Goal: Task Accomplishment & Management: Complete application form

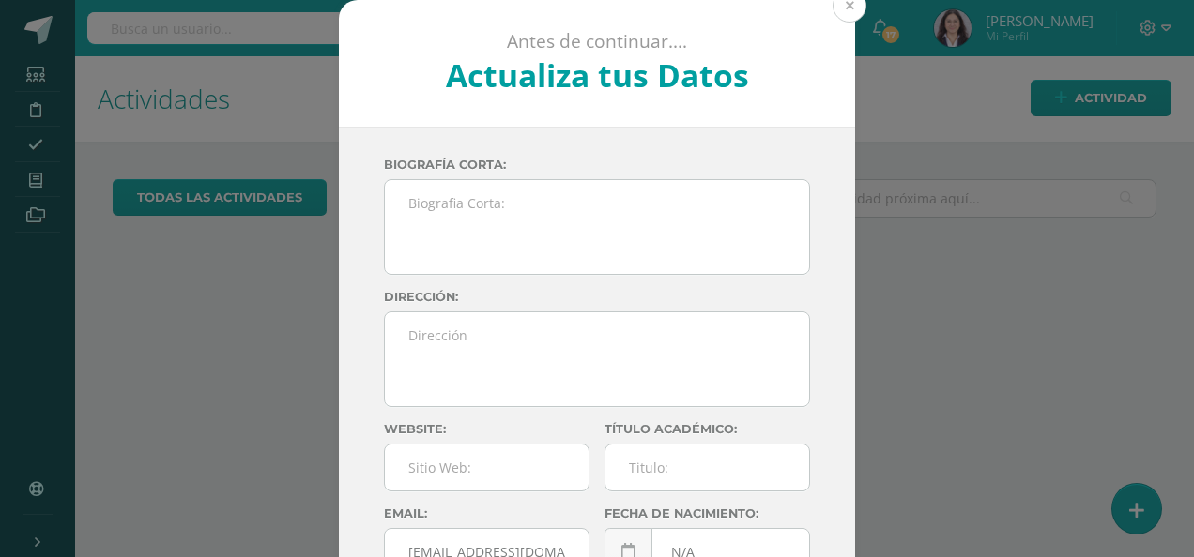
click at [846, 11] on button at bounding box center [849, 6] width 34 height 34
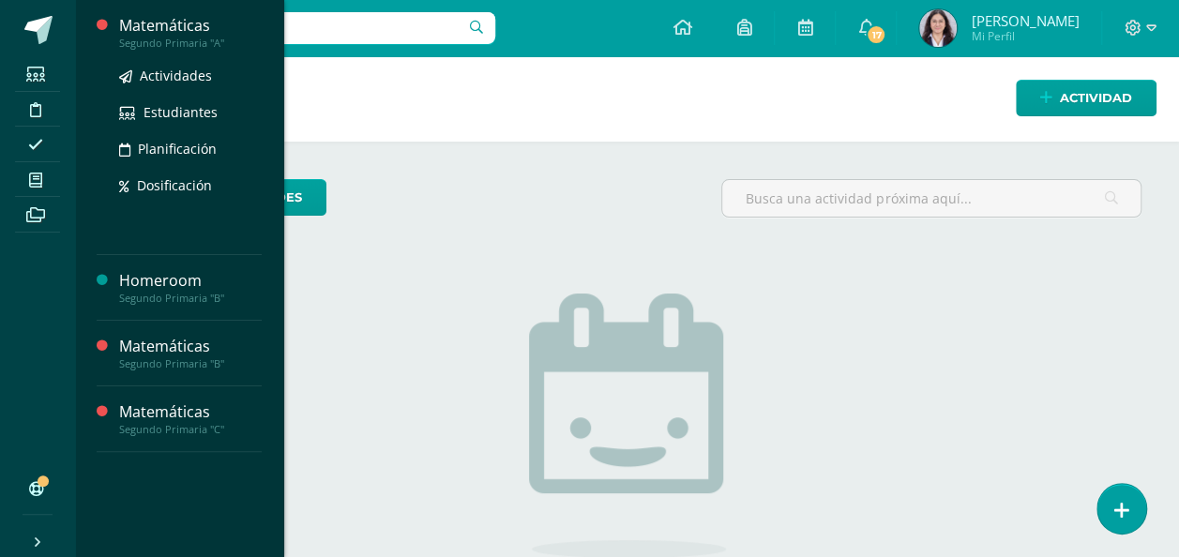
click at [198, 38] on div "Segundo Primaria "A"" at bounding box center [190, 43] width 143 height 13
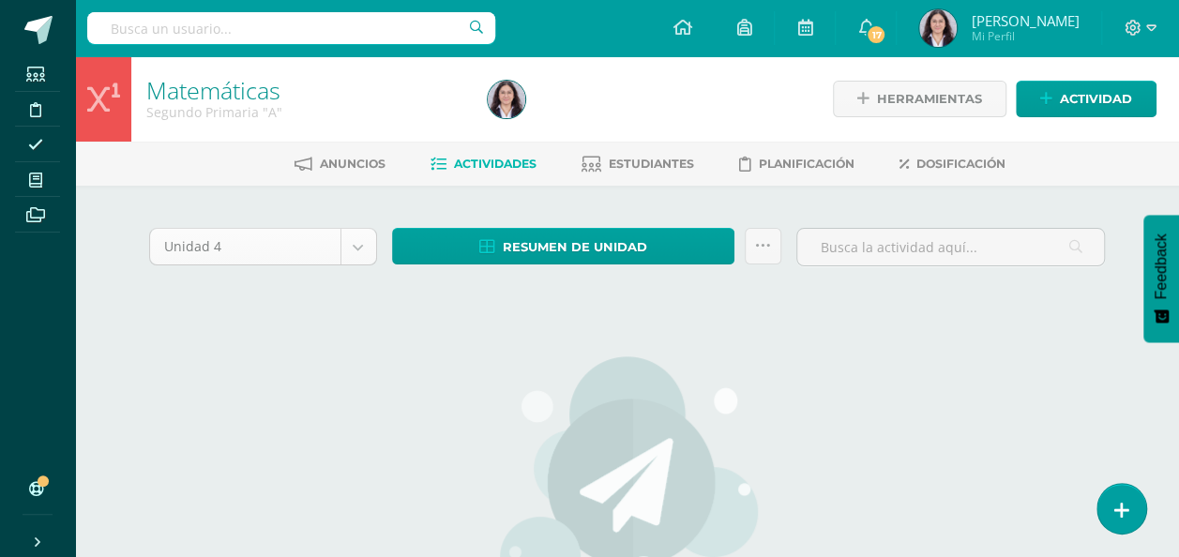
click at [362, 250] on body "Estudiantes Disciplina Asistencia Mis cursos Archivos Soporte Ayuda Reportar un…" at bounding box center [589, 405] width 1179 height 811
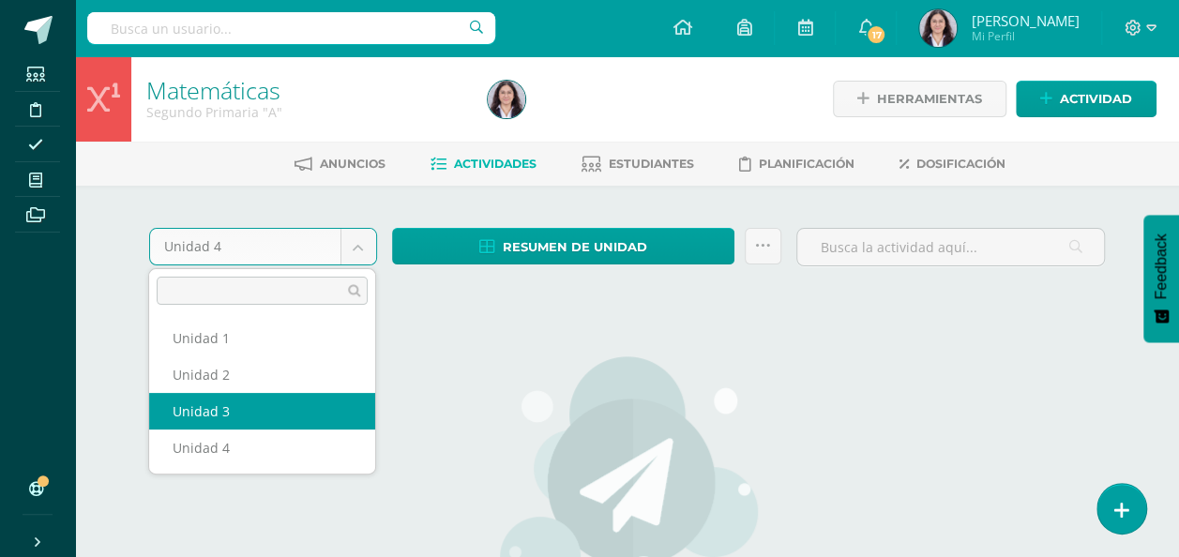
select select "Unidad 3"
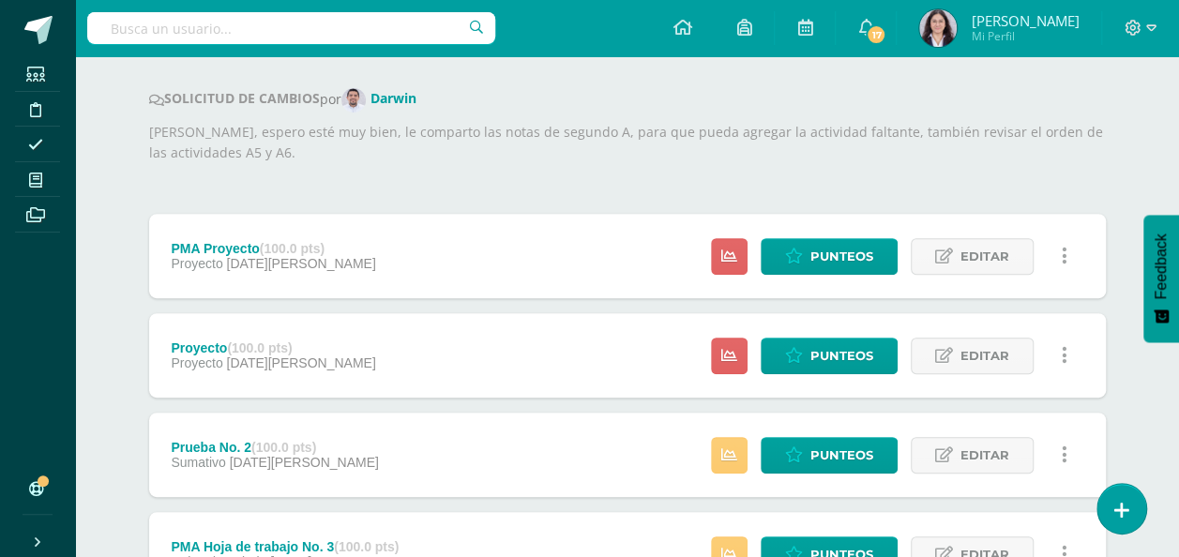
scroll to position [240, 0]
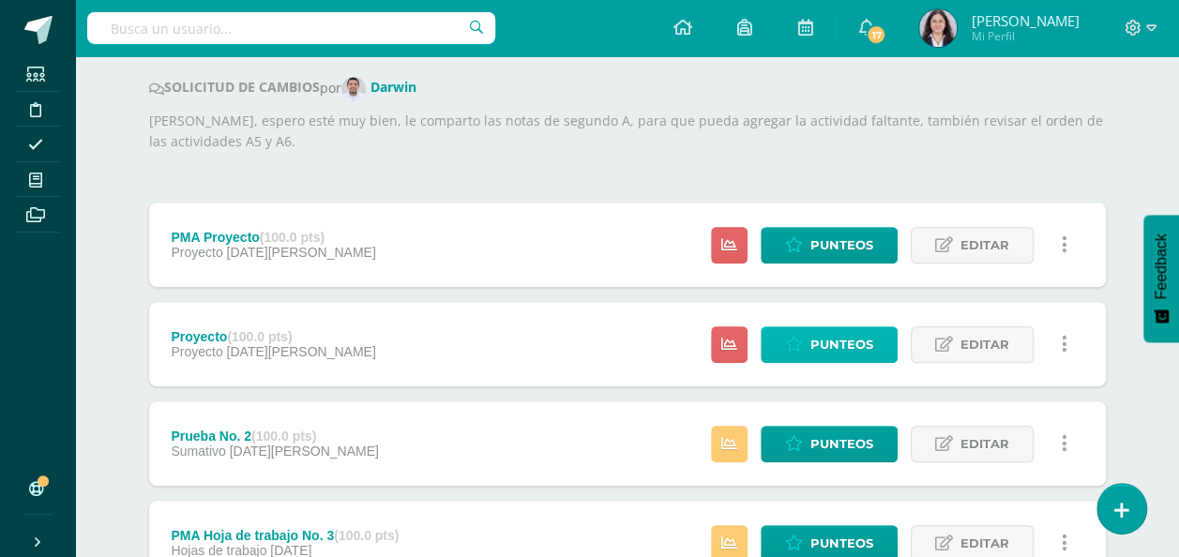
click at [819, 340] on span "Punteos" at bounding box center [842, 344] width 63 height 35
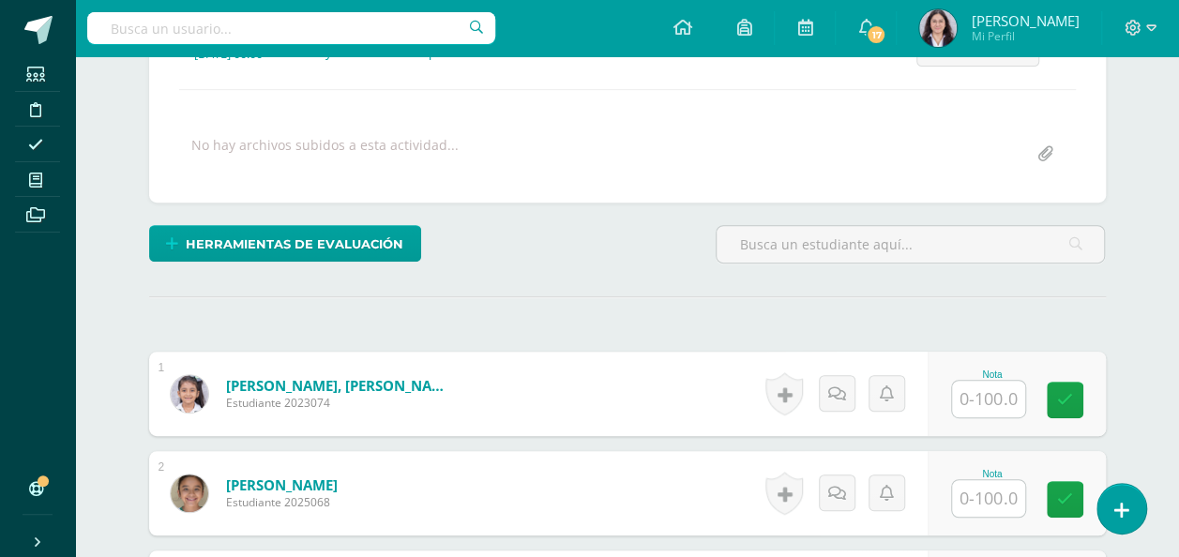
scroll to position [312, 0]
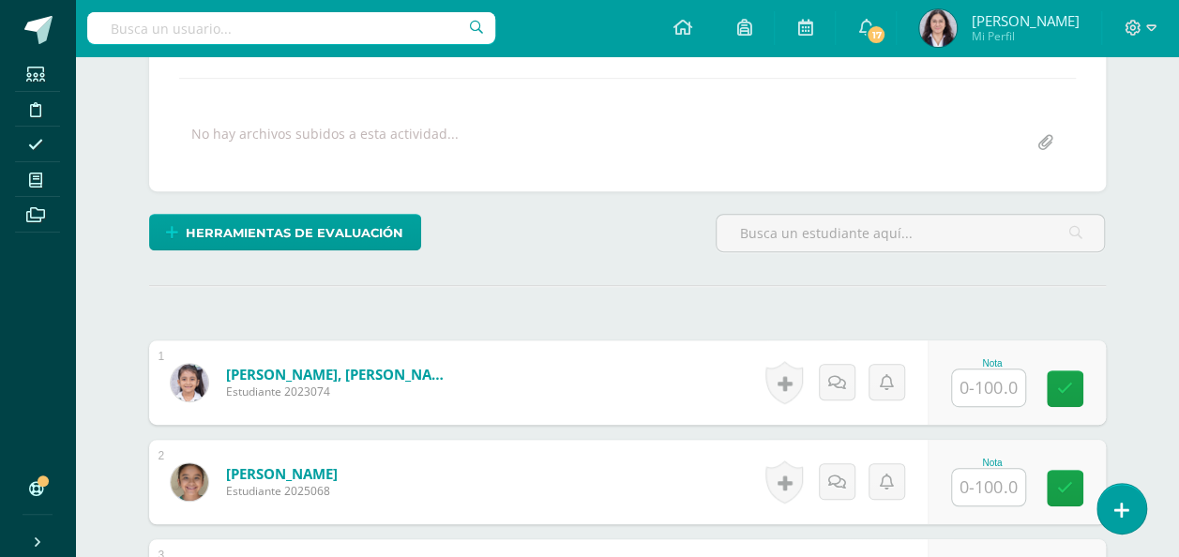
click at [992, 391] on input "text" at bounding box center [988, 388] width 73 height 37
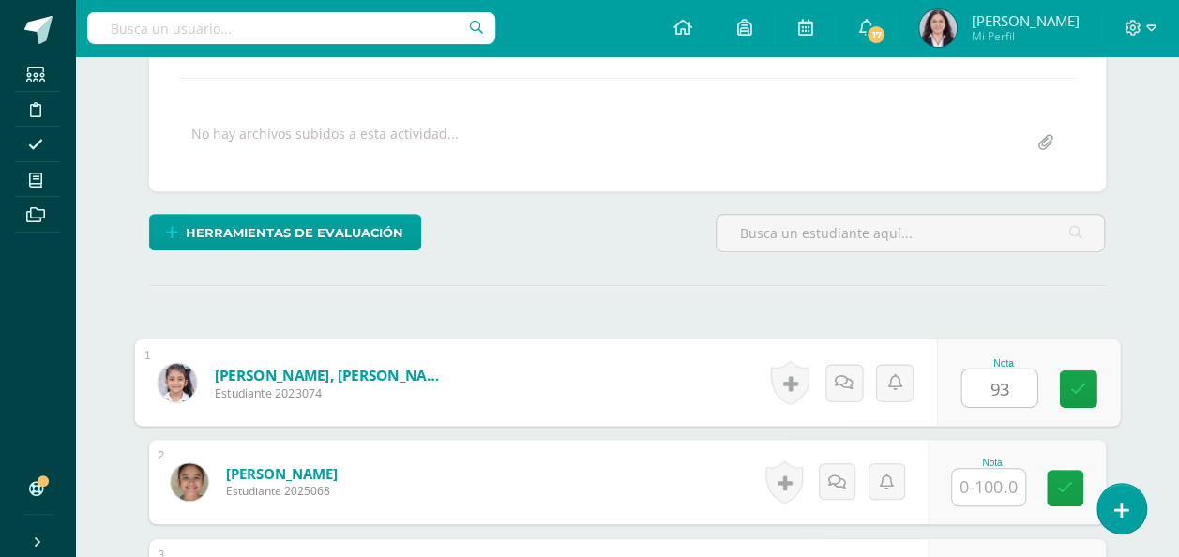
type input "93"
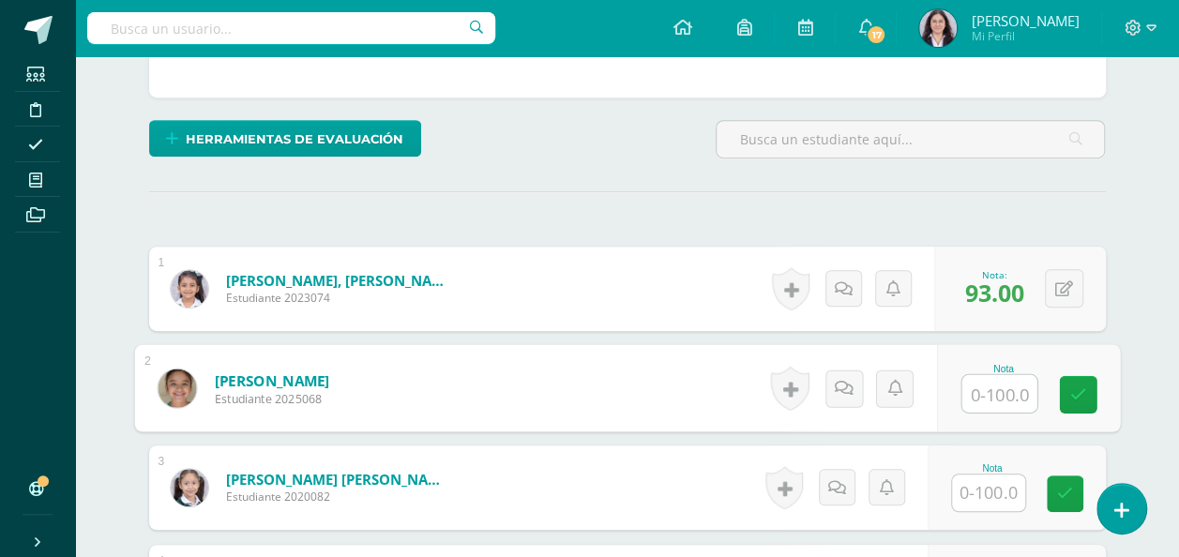
scroll to position [407, 0]
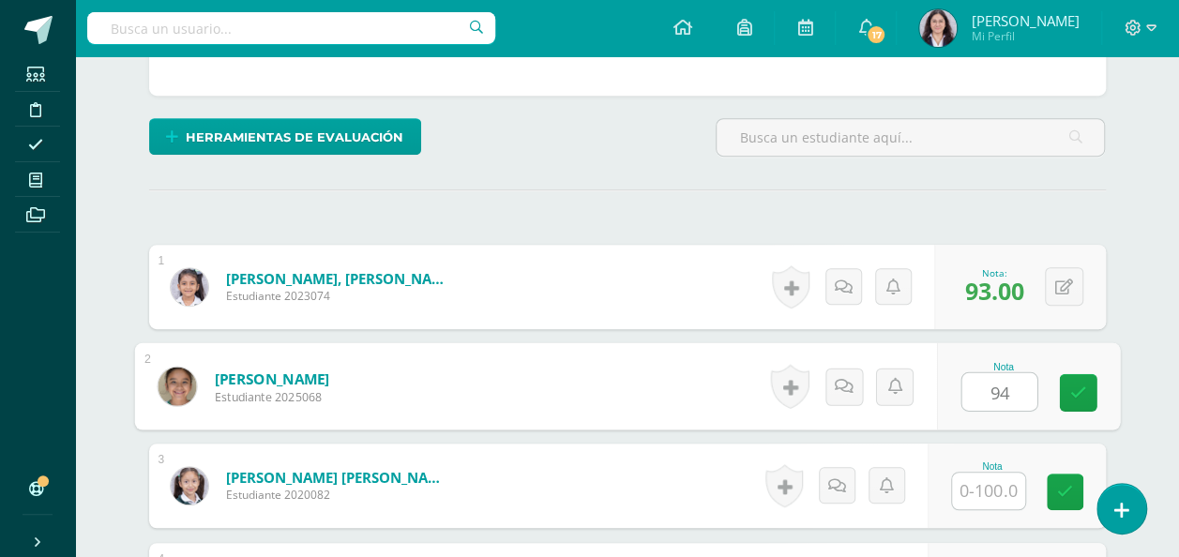
type input "94"
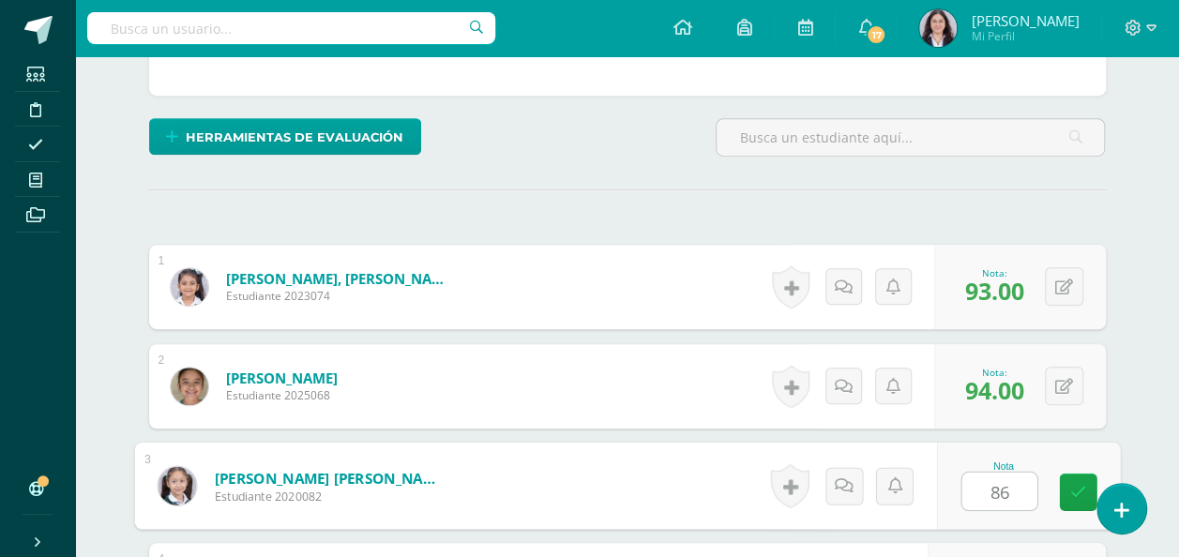
type input "86"
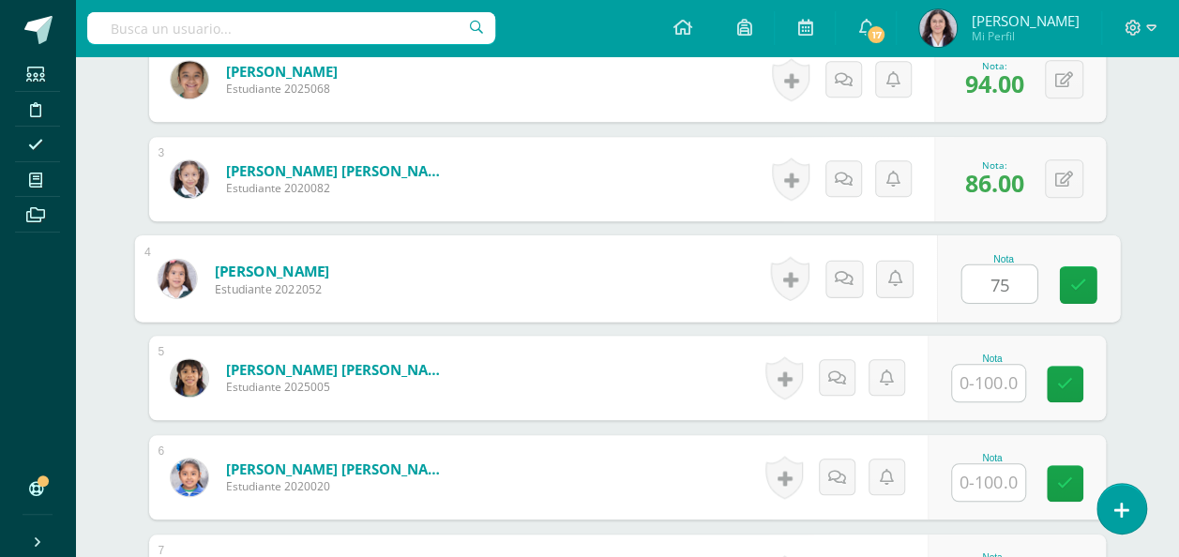
type input "75"
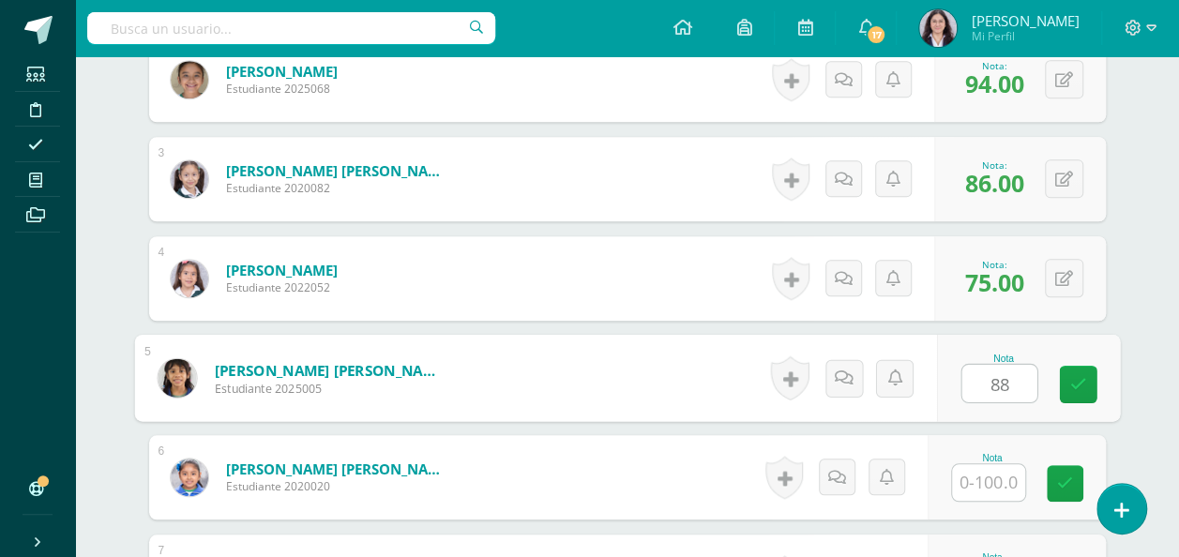
type input "88"
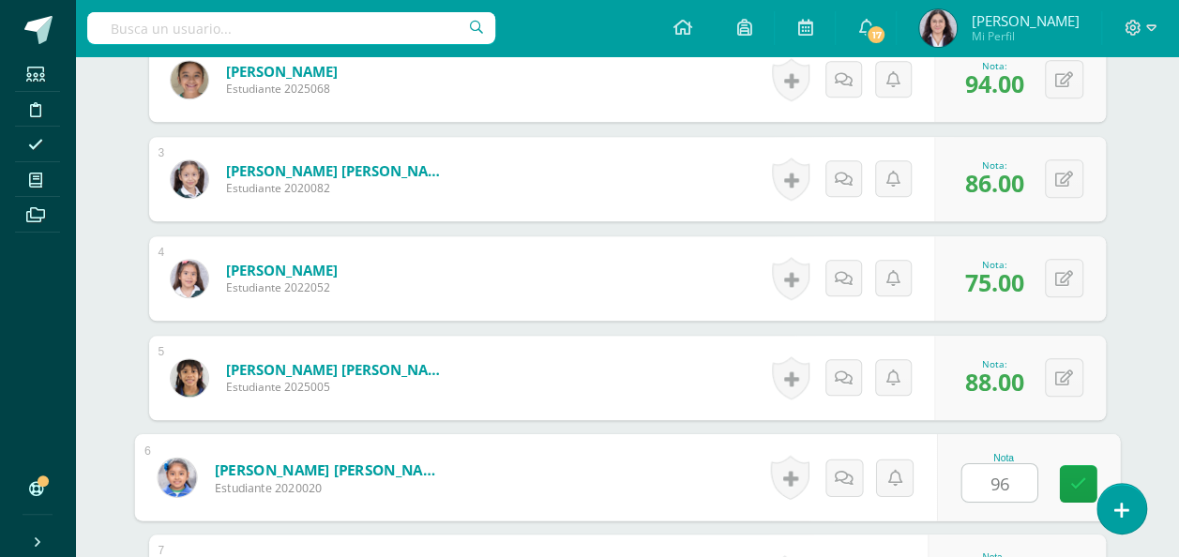
type input "96"
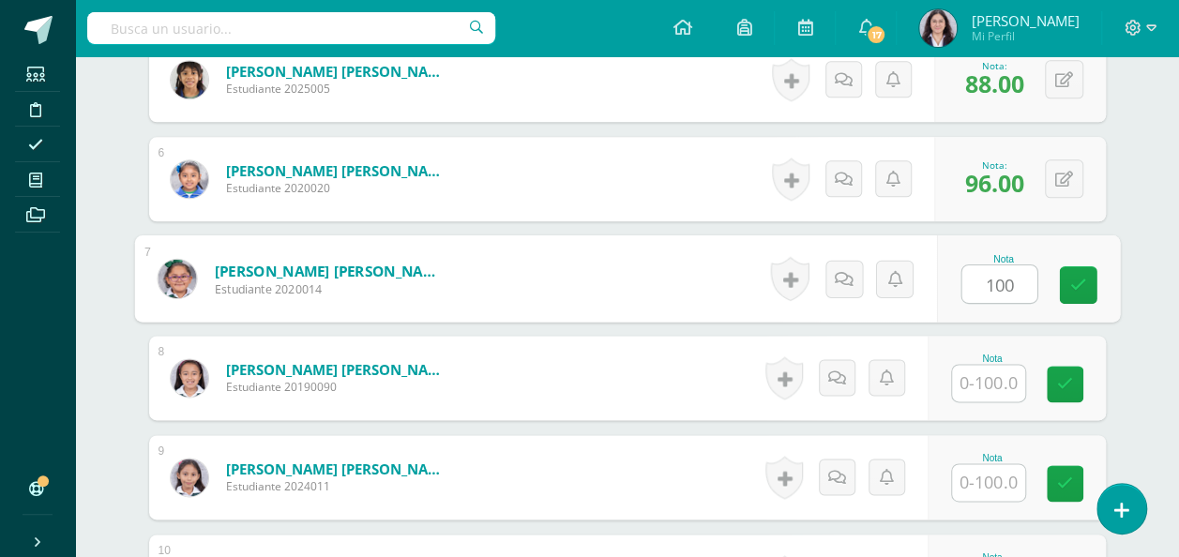
type input "100"
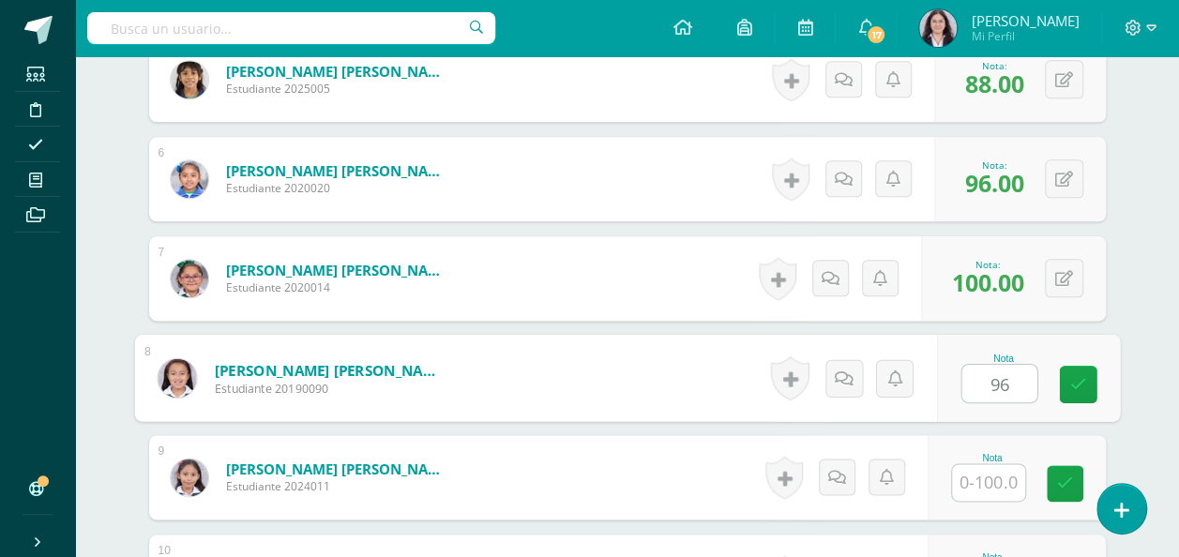
type input "96"
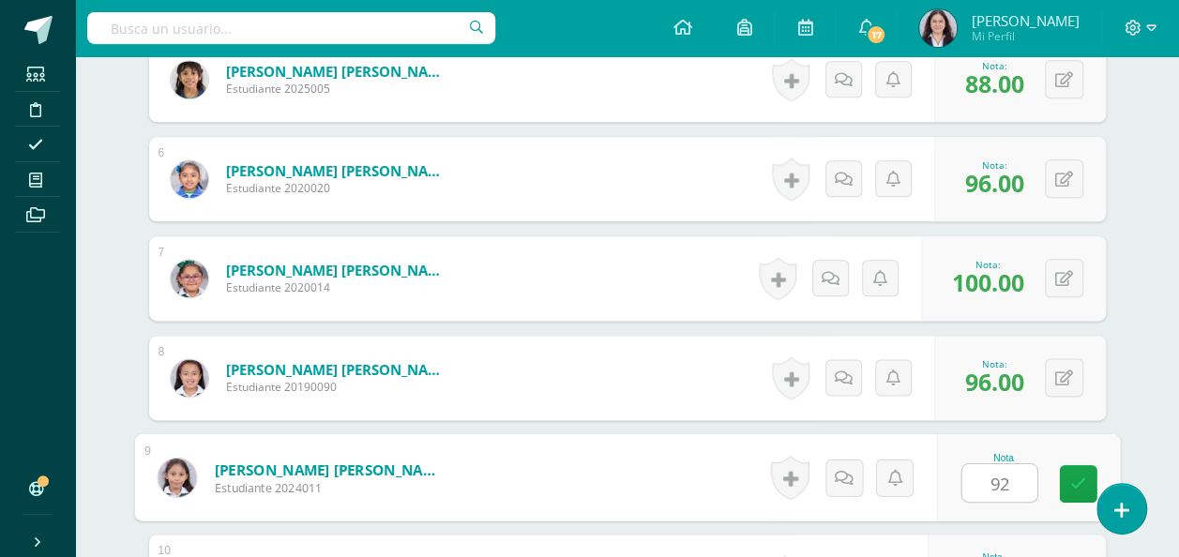
type input "92"
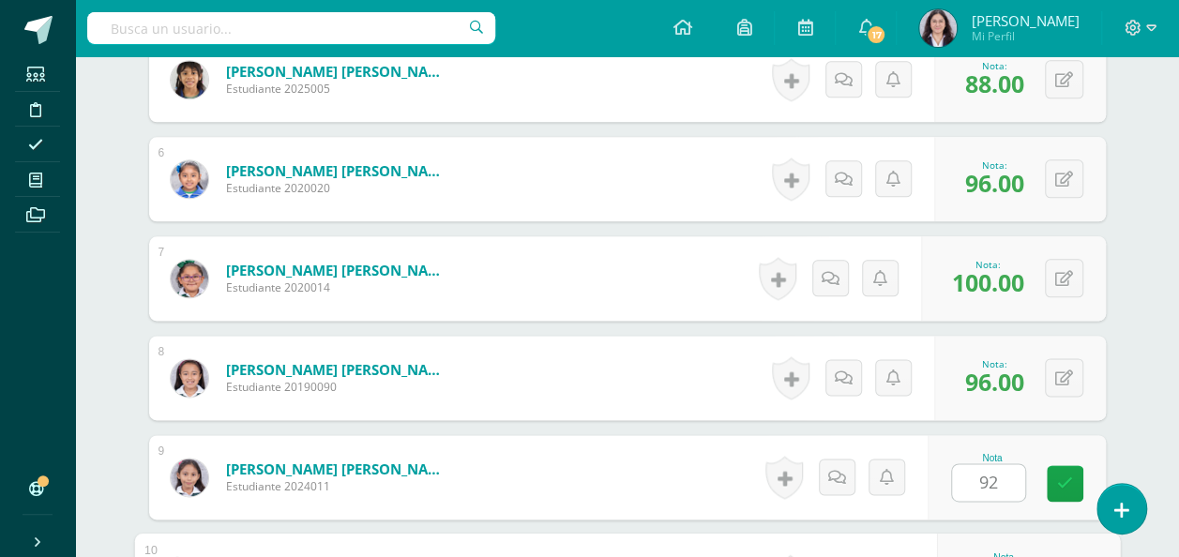
scroll to position [1311, 0]
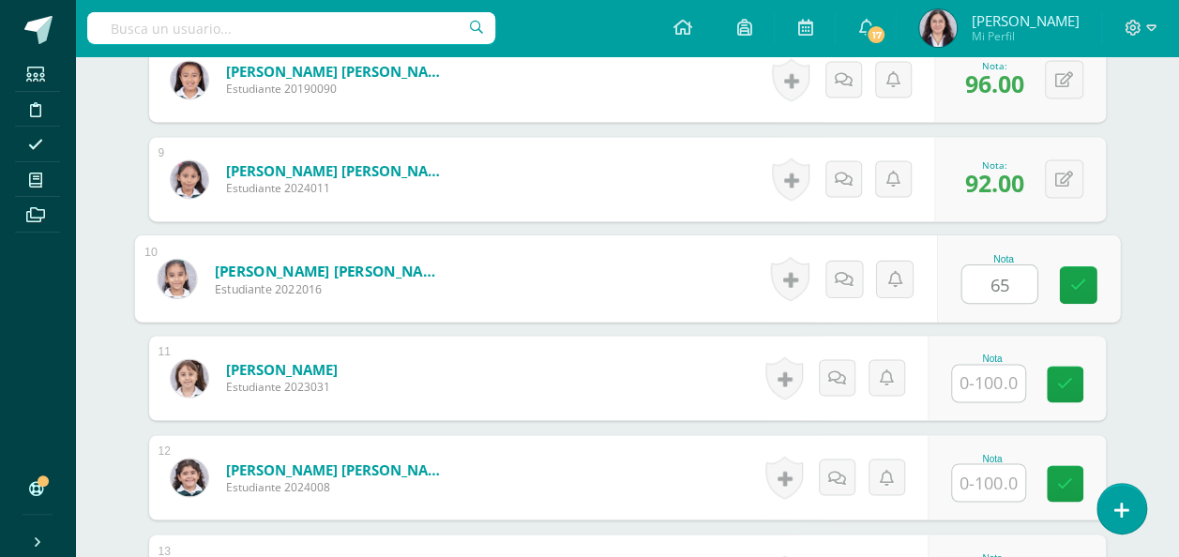
type input "65"
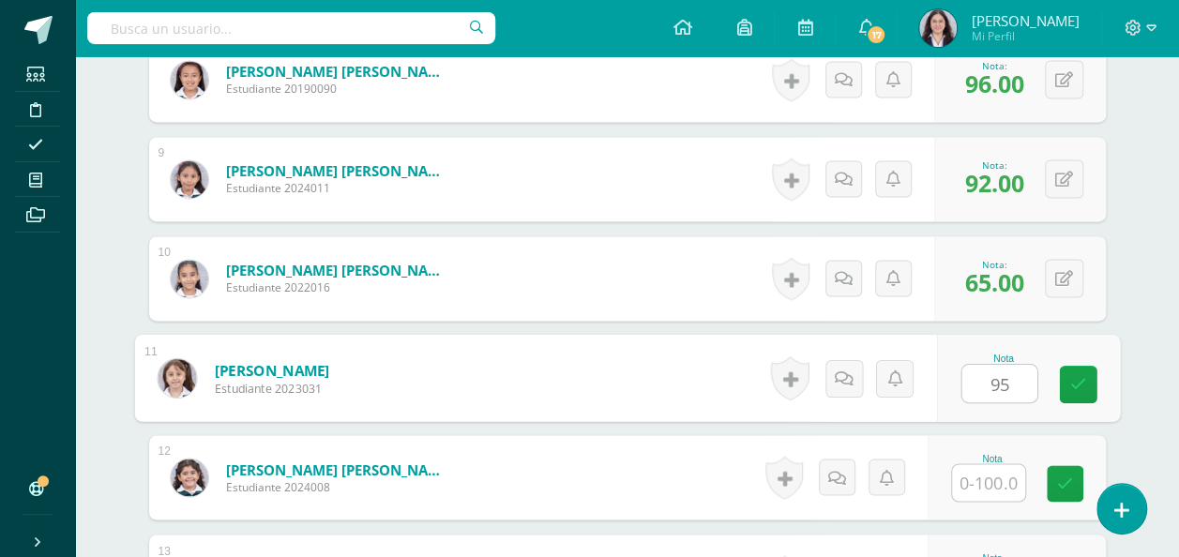
type input "95"
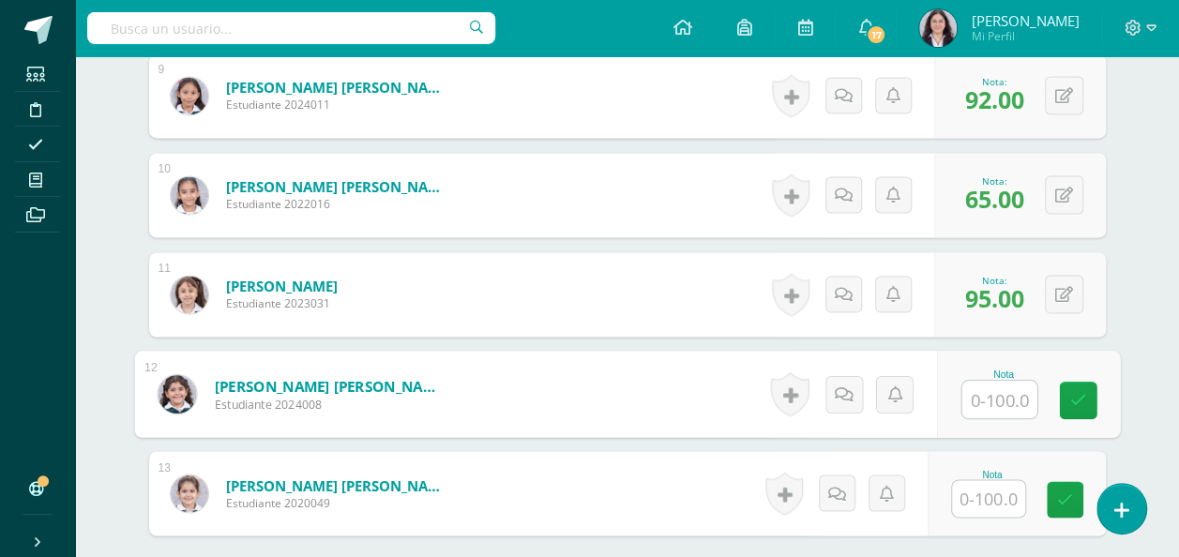
scroll to position [1403, 0]
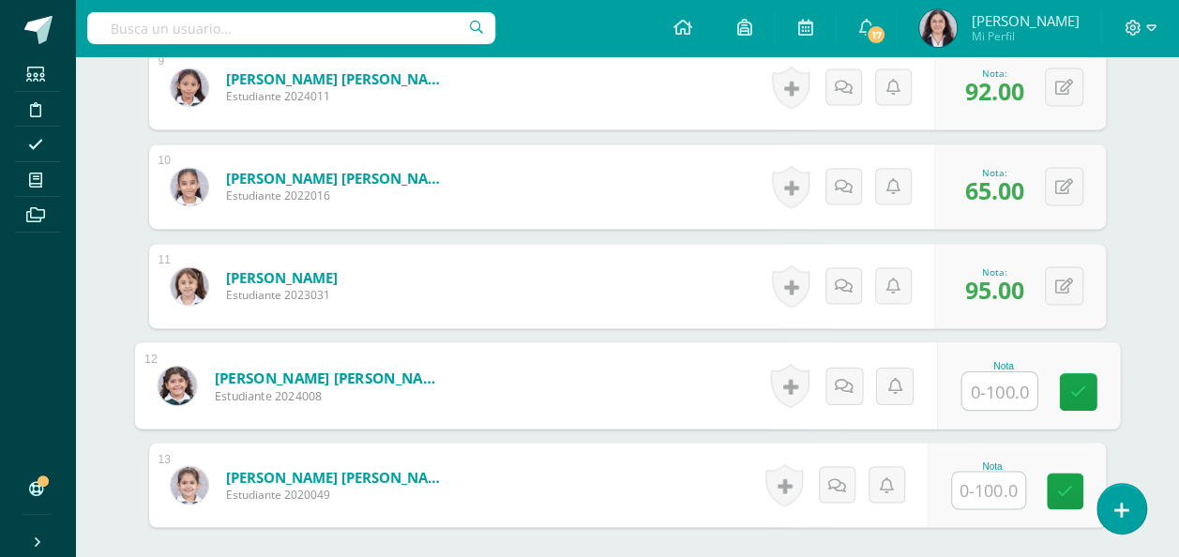
click at [991, 489] on input "text" at bounding box center [988, 490] width 73 height 37
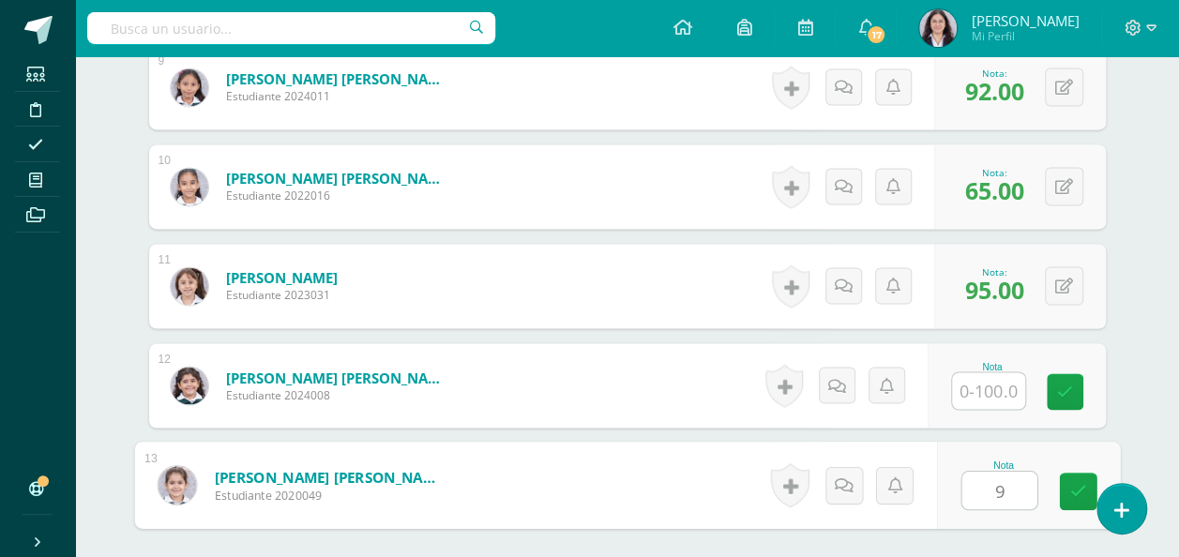
type input "97"
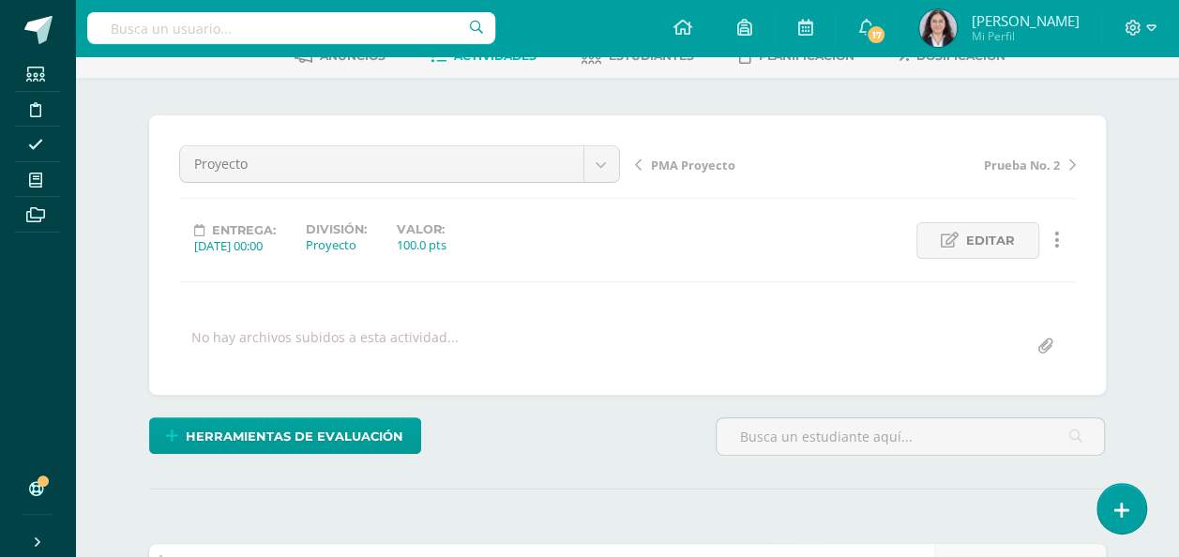
scroll to position [0, 0]
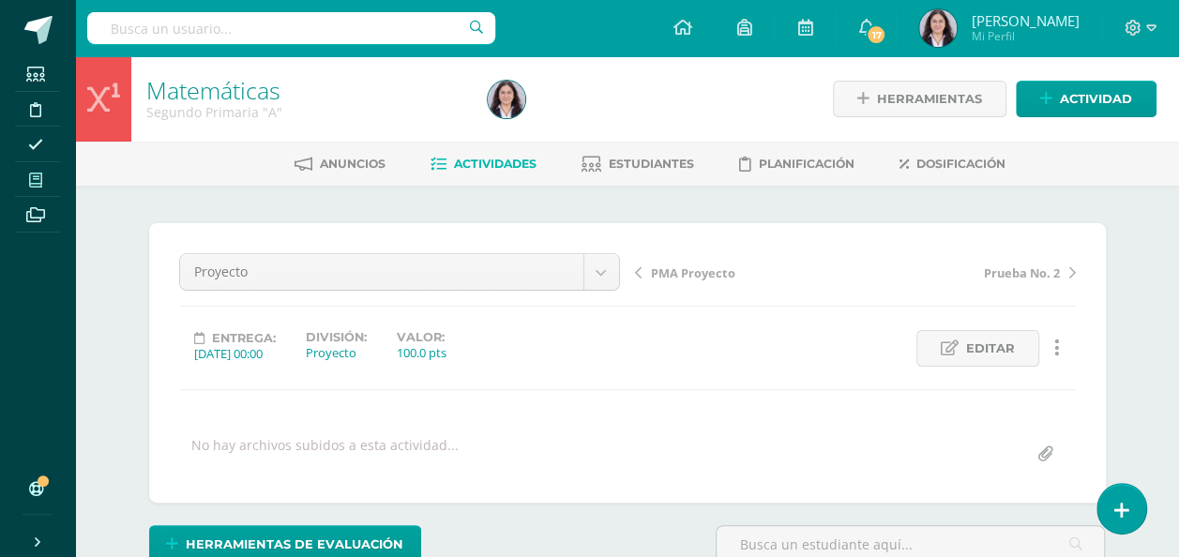
click at [41, 169] on span at bounding box center [36, 179] width 42 height 25
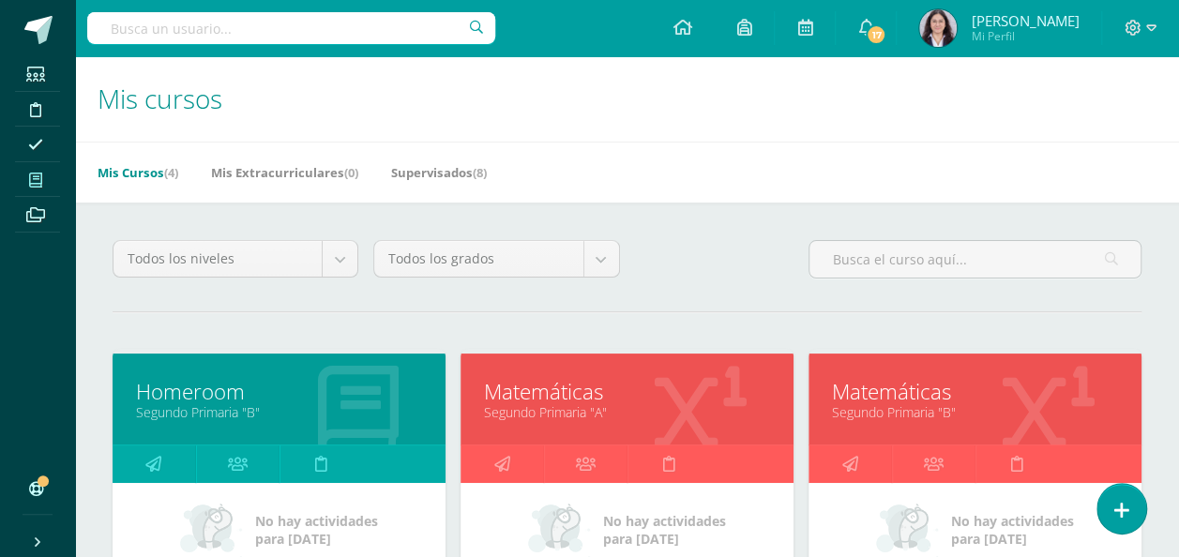
click at [905, 403] on link "Segundo Primaria "B"" at bounding box center [975, 412] width 286 height 18
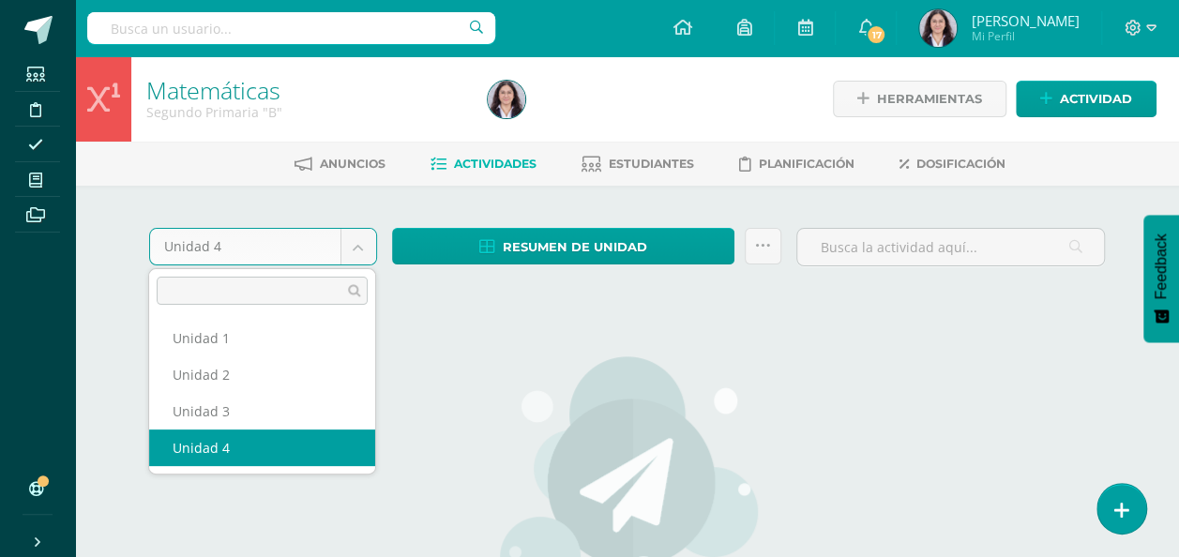
click at [362, 259] on body "Estudiantes Disciplina Asistencia Mis cursos Archivos Soporte Ayuda Reportar un…" at bounding box center [589, 405] width 1179 height 811
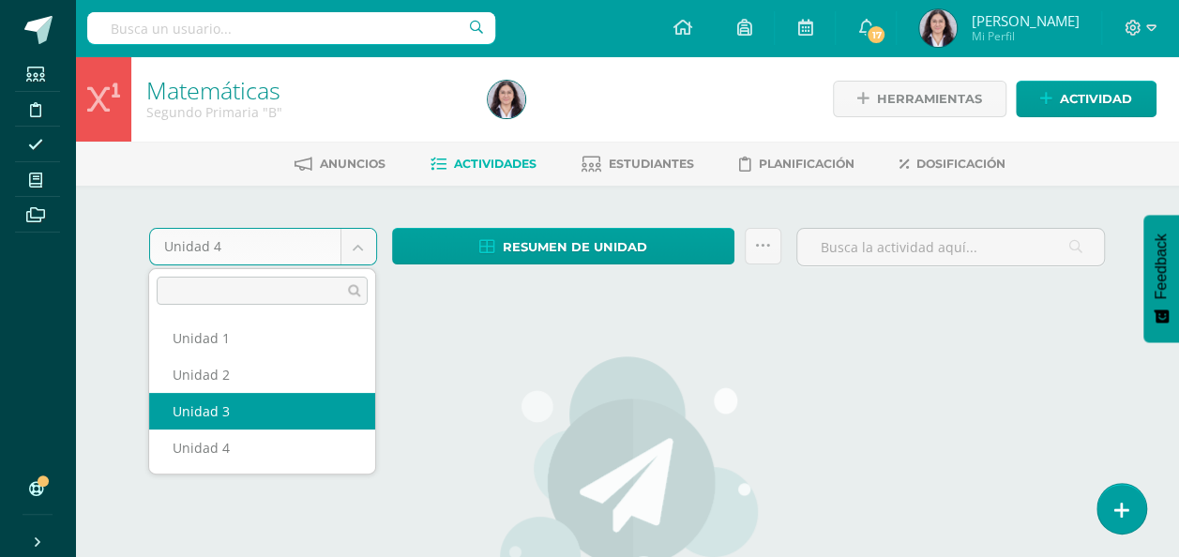
select select "Unidad 3"
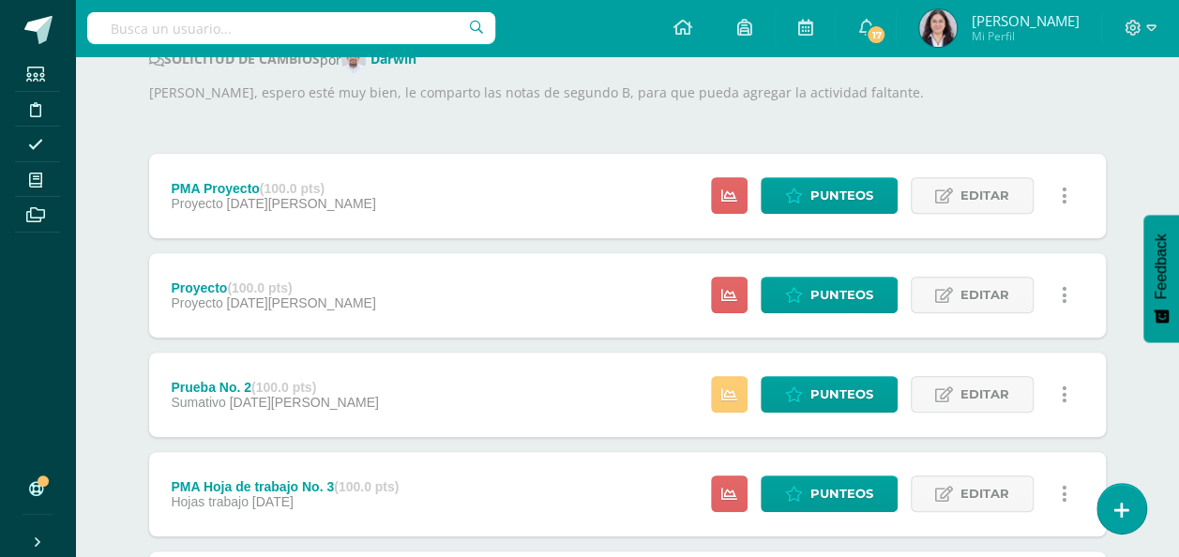
scroll to position [265, 0]
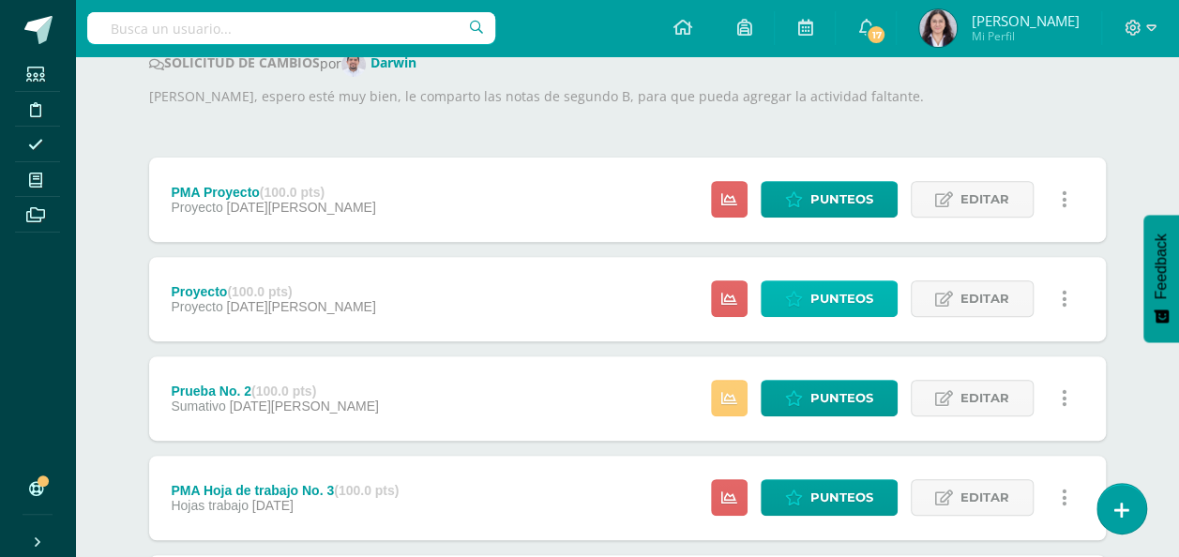
click at [853, 300] on span "Punteos" at bounding box center [842, 298] width 63 height 35
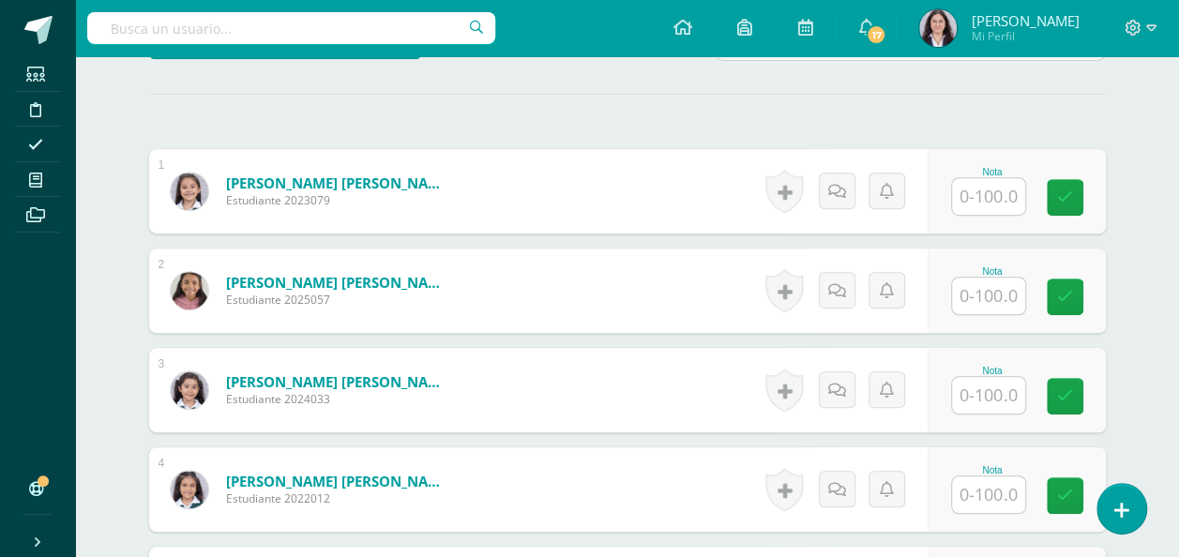
scroll to position [504, 0]
click at [986, 190] on input "text" at bounding box center [988, 195] width 73 height 37
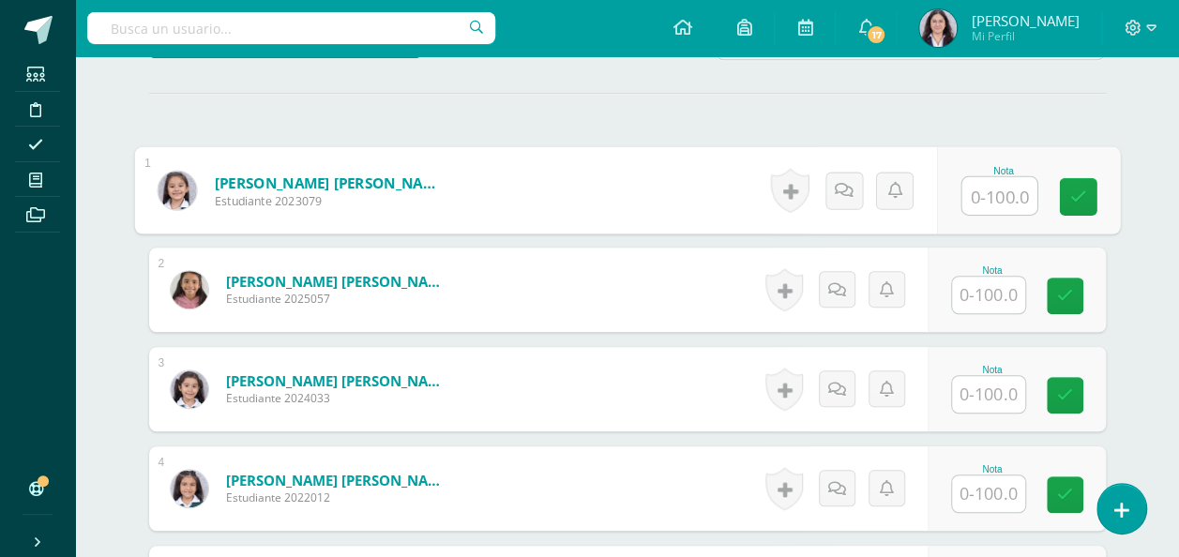
scroll to position [505, 0]
type input "100"
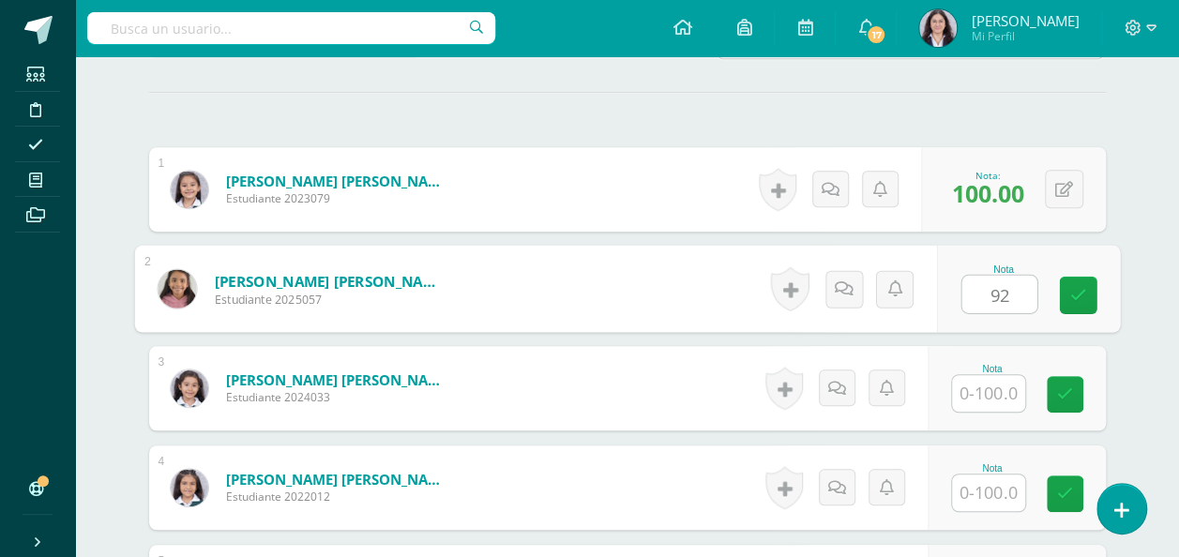
type input "92"
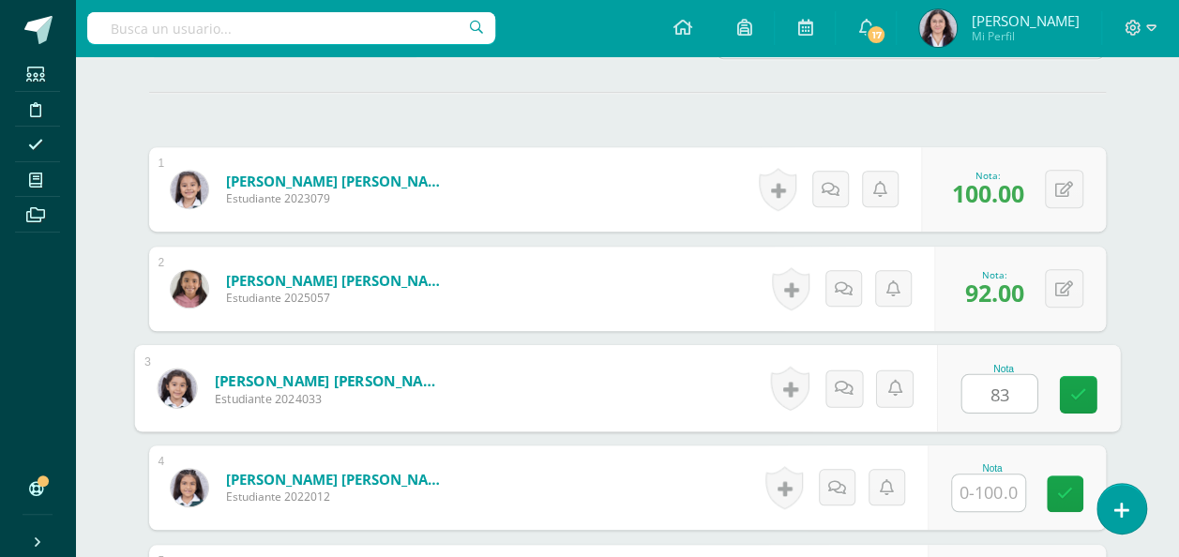
type input "83"
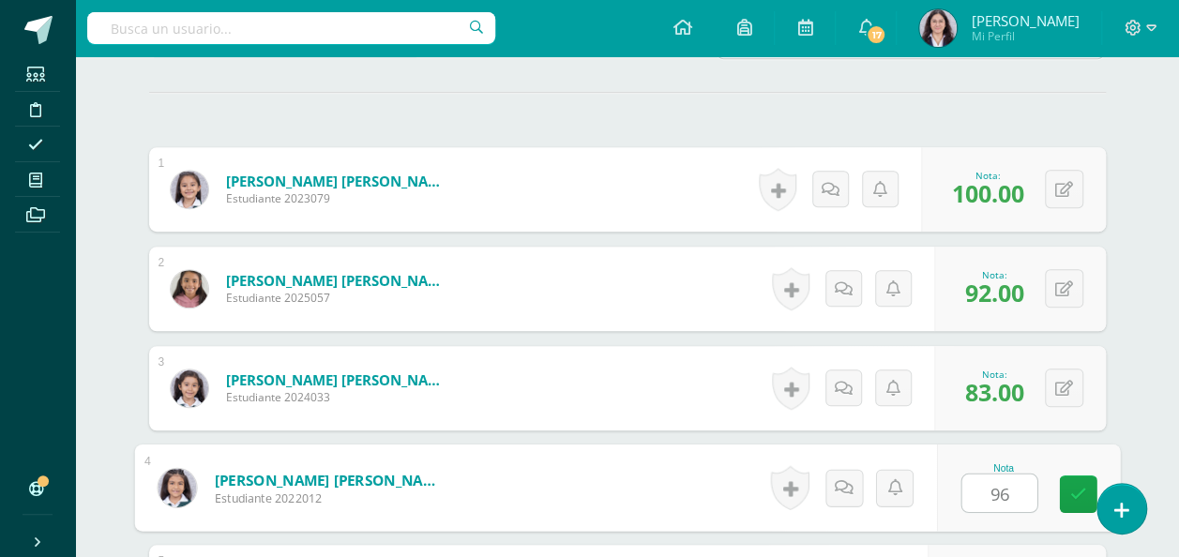
type input "96"
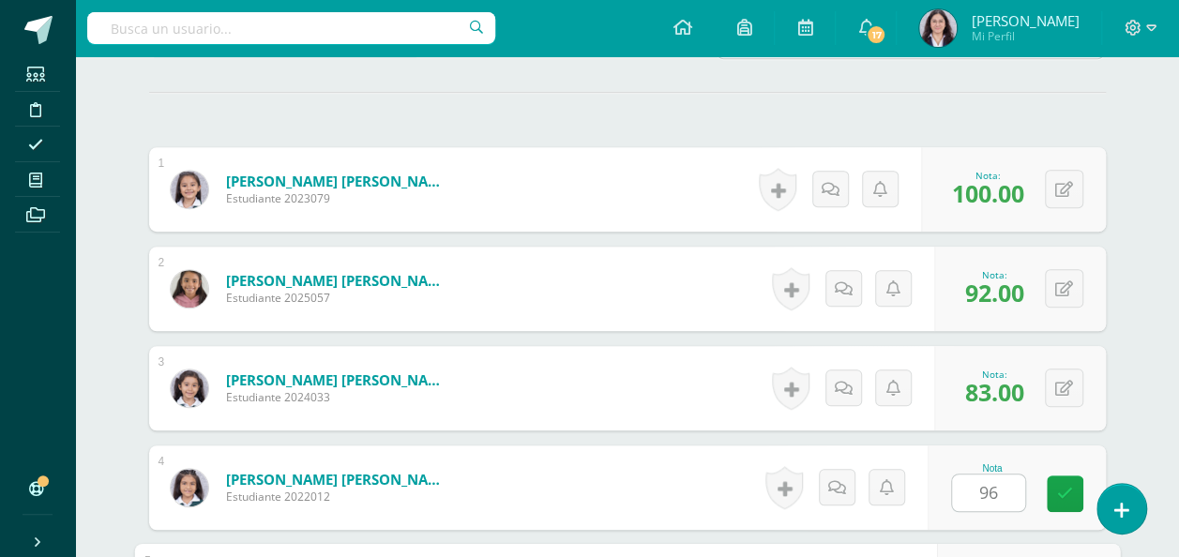
scroll to position [814, 0]
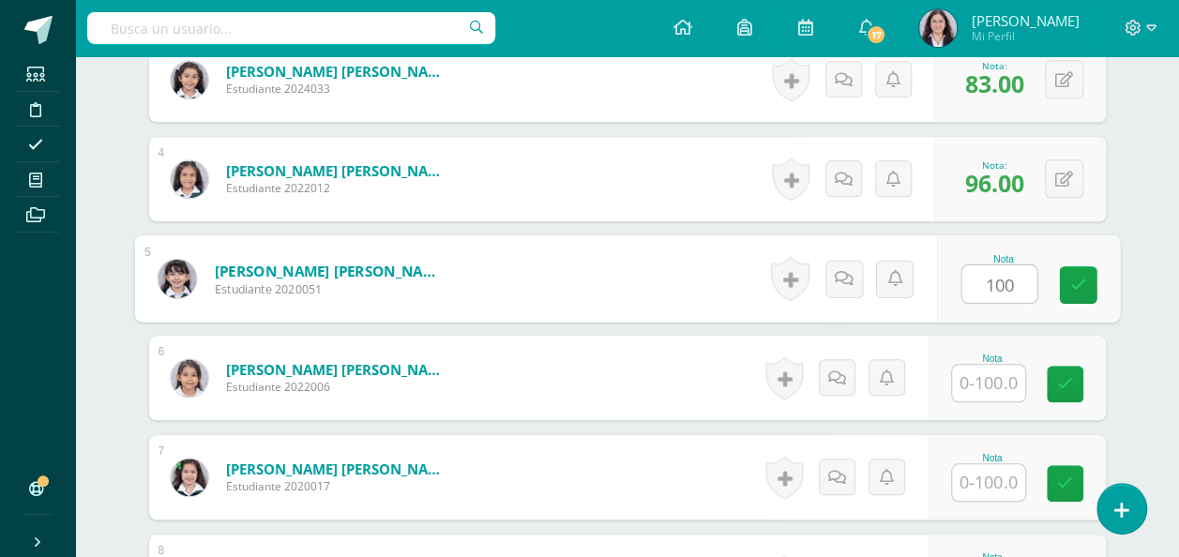
type input "100"
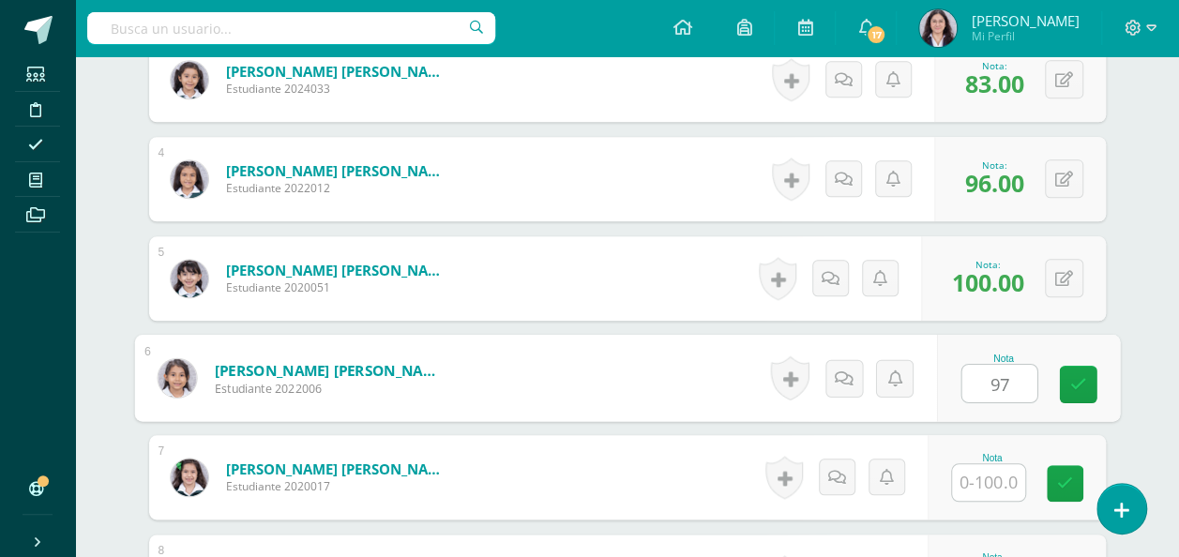
type input "97"
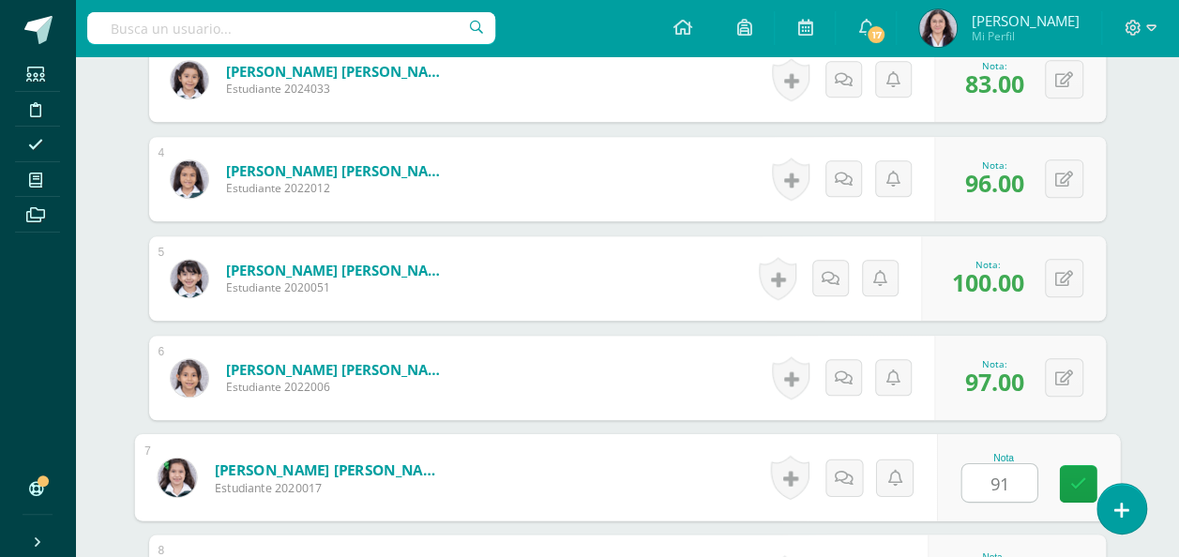
type input "91"
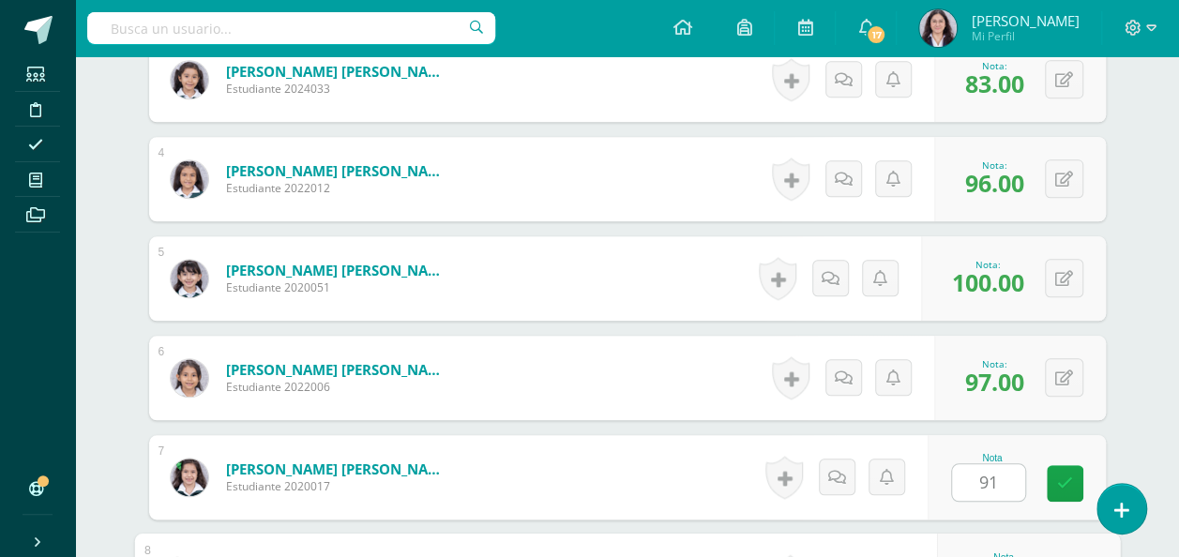
scroll to position [1112, 0]
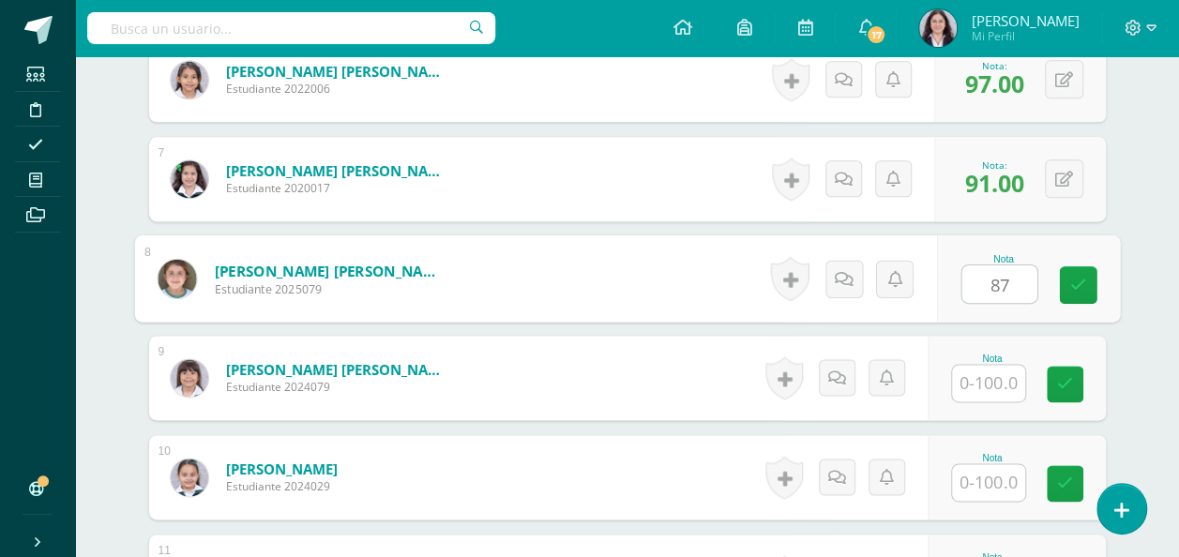
type input "87"
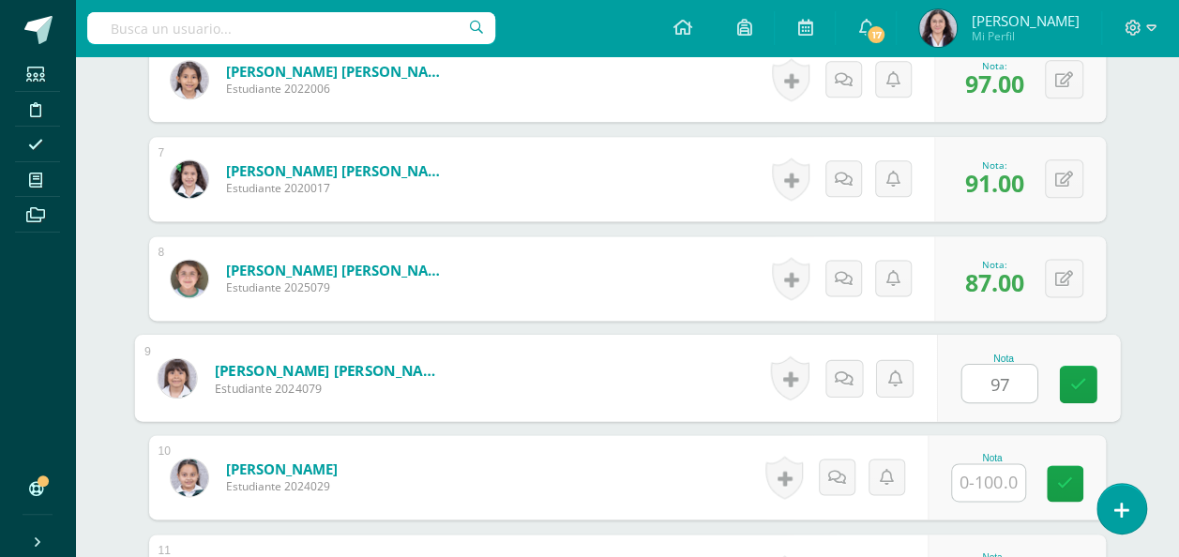
type input "97"
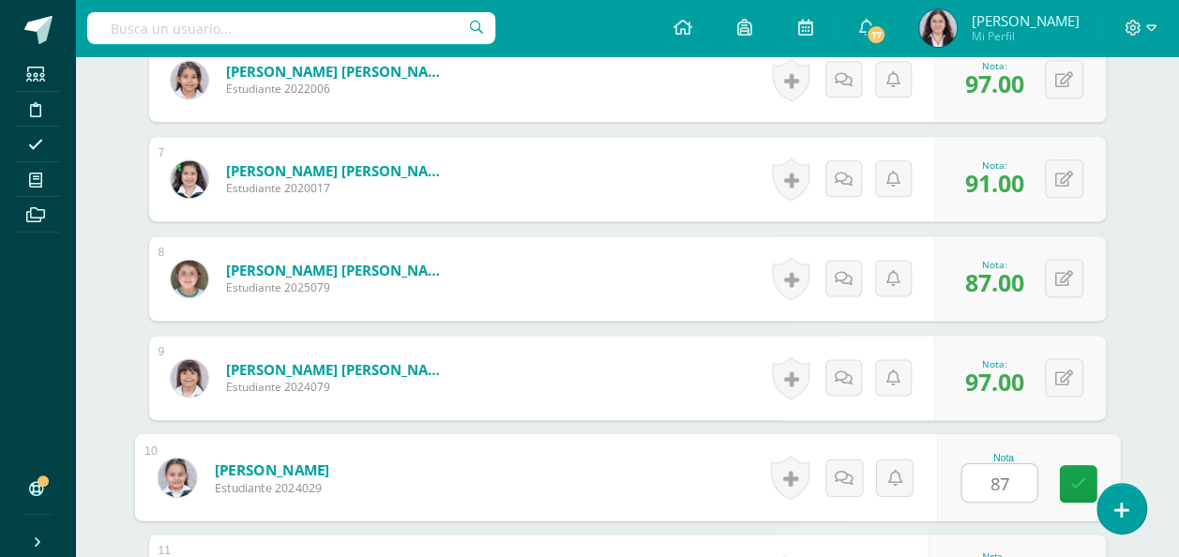
type input "87"
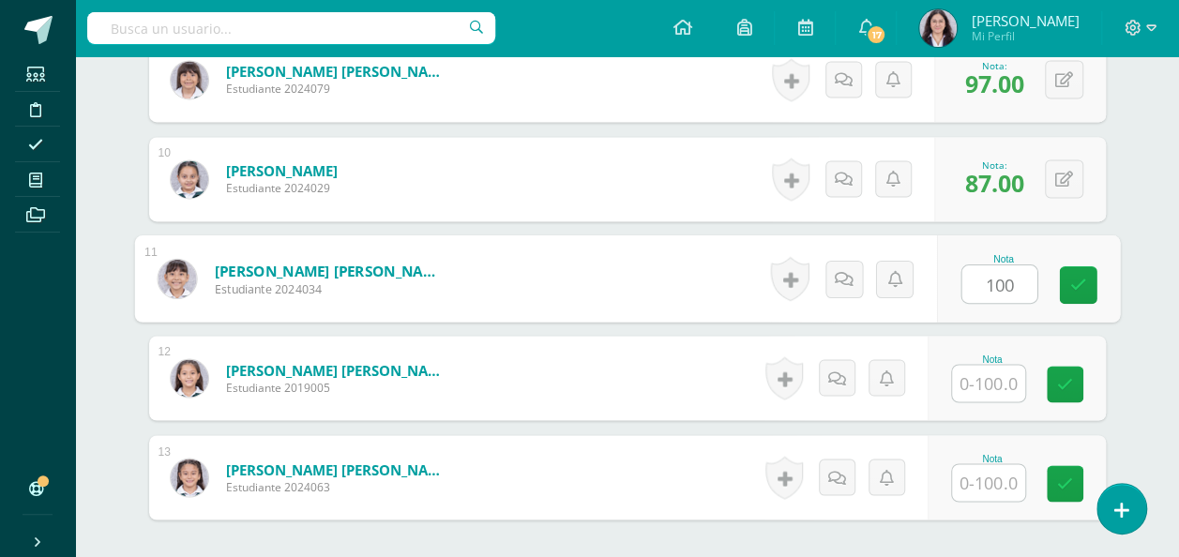
type input "100"
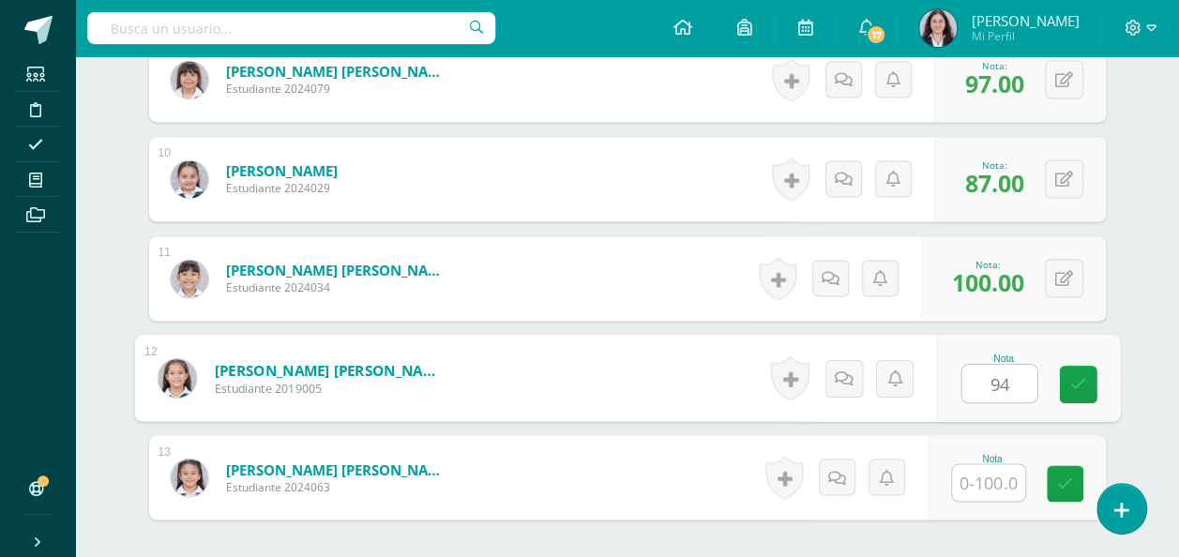
type input "94"
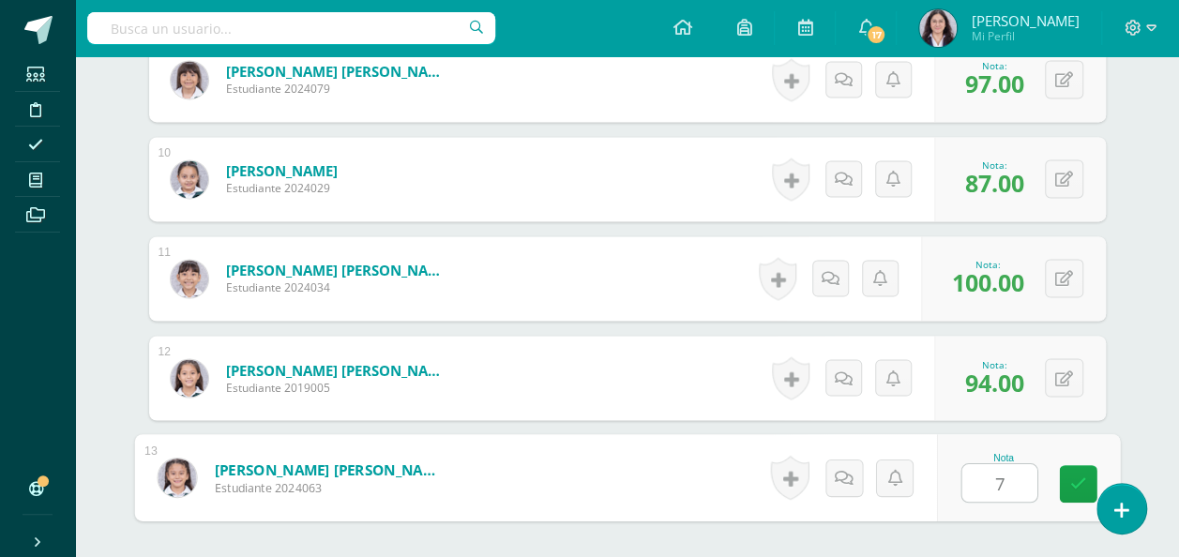
type input "79"
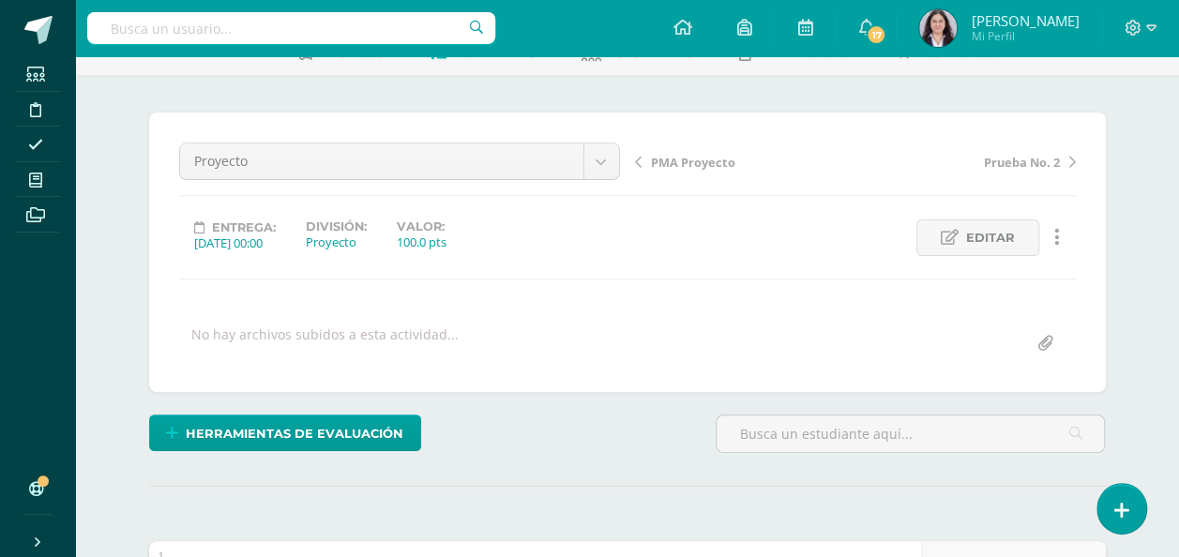
scroll to position [0, 0]
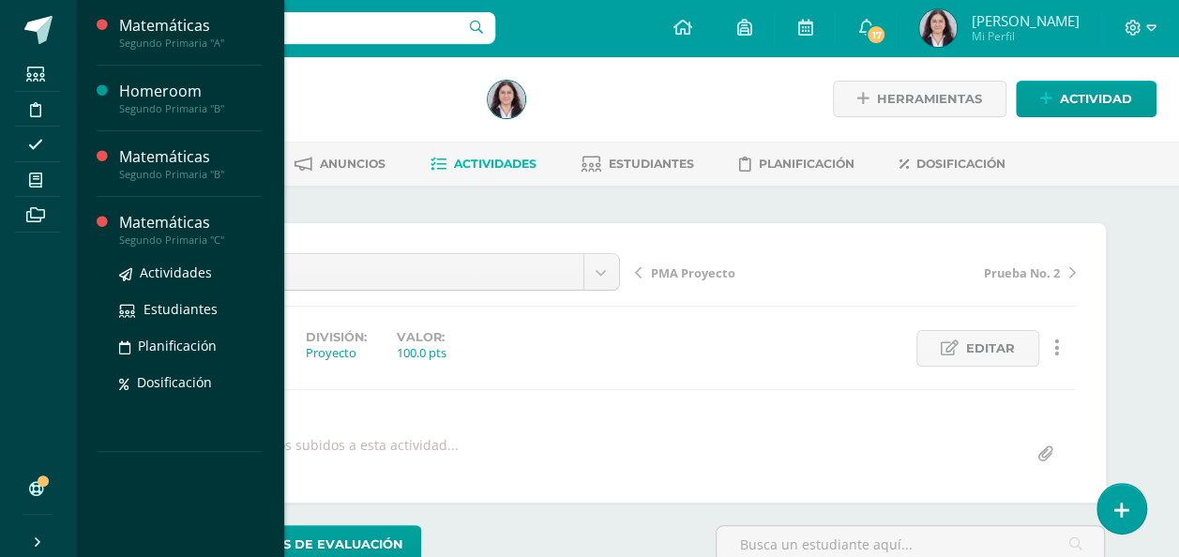
click at [200, 238] on div "Segundo Primaria "C"" at bounding box center [190, 240] width 143 height 13
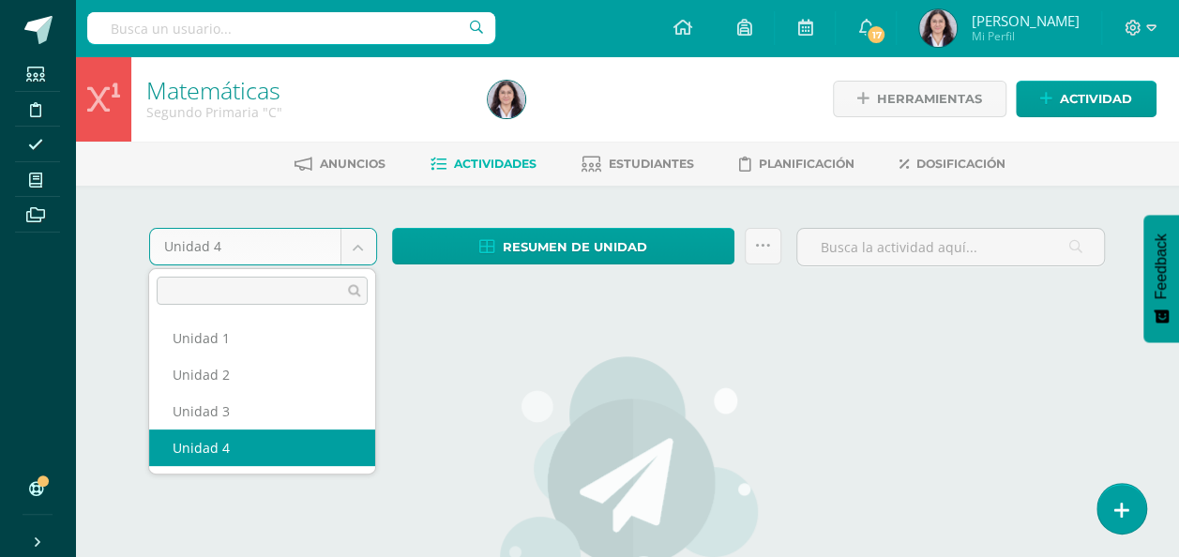
click at [357, 250] on body "Estudiantes Disciplina Asistencia Mis cursos Archivos Soporte Ayuda Reportar un…" at bounding box center [589, 405] width 1179 height 811
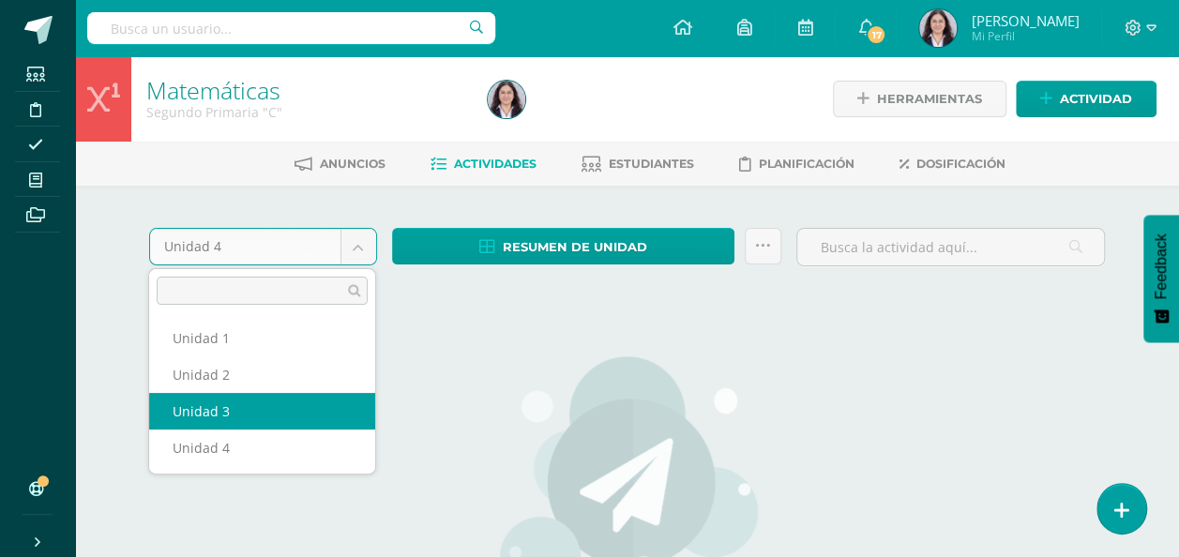
select select "Unidad 3"
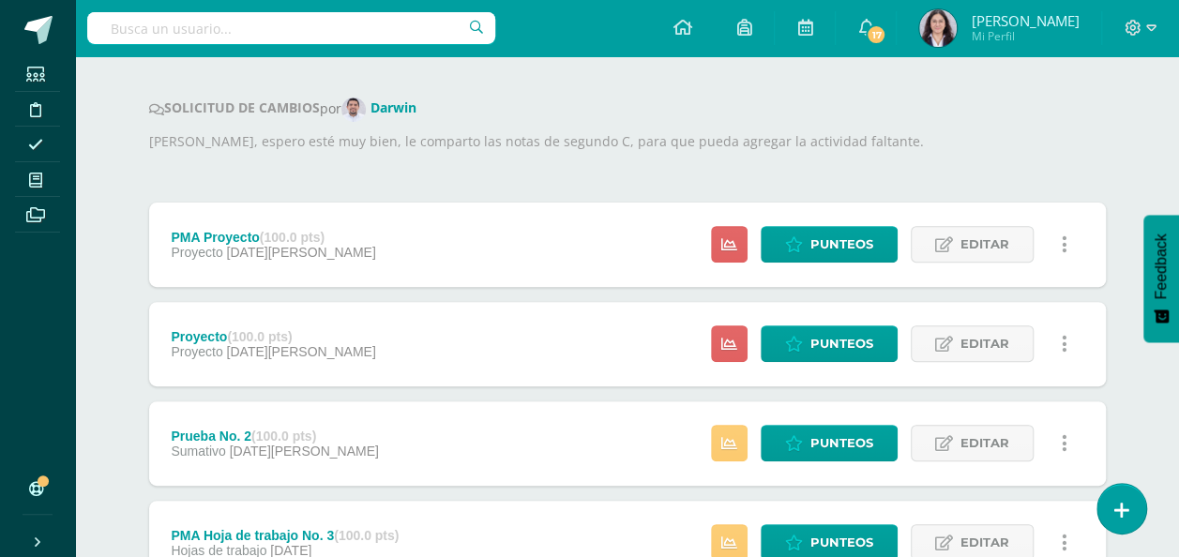
scroll to position [221, 0]
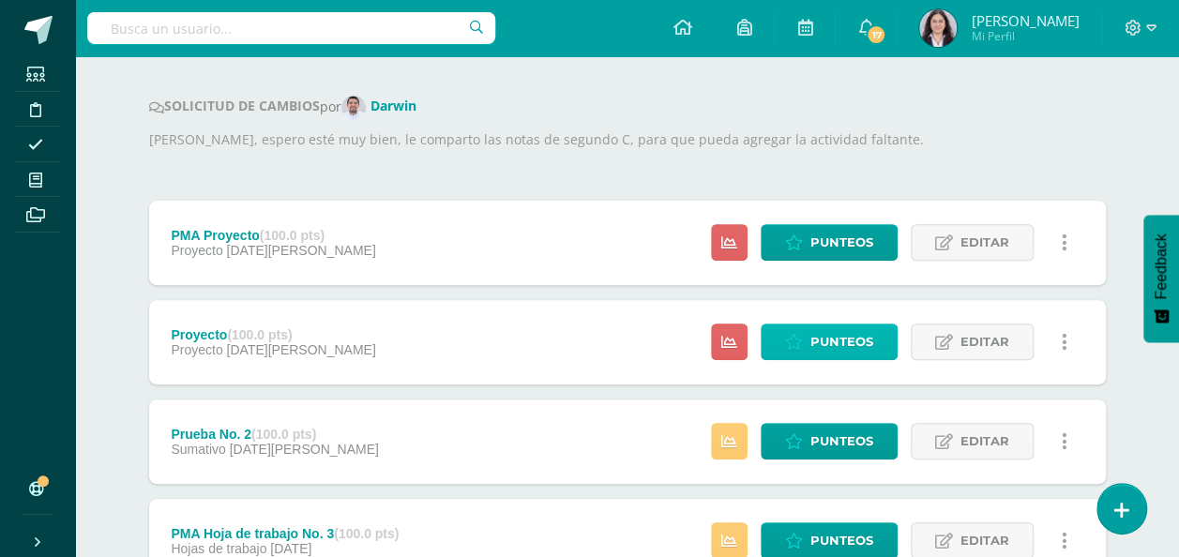
click at [831, 338] on span "Punteos" at bounding box center [842, 342] width 63 height 35
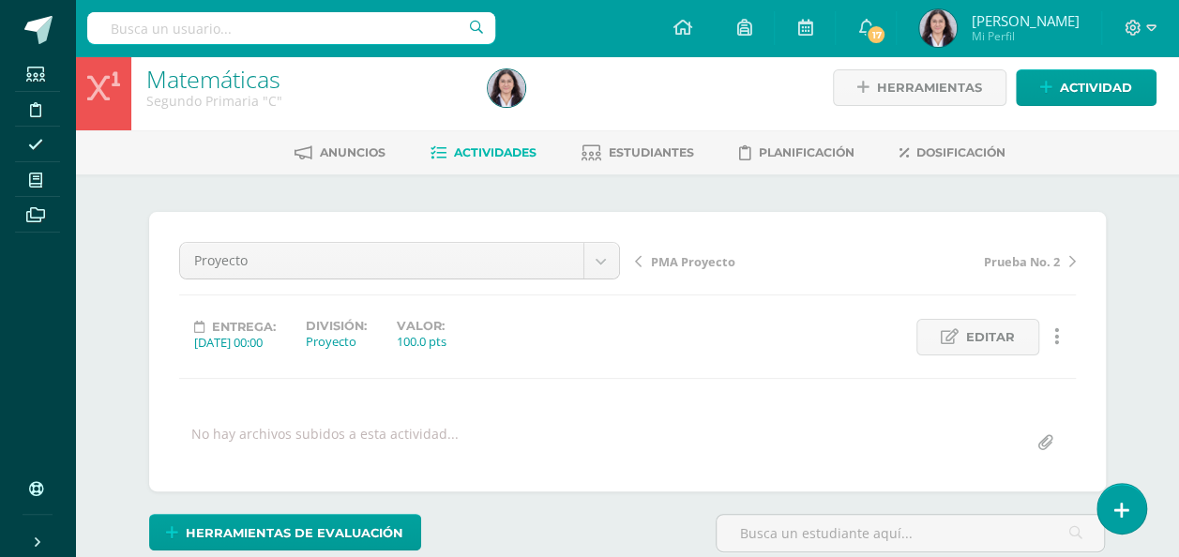
scroll to position [499, 0]
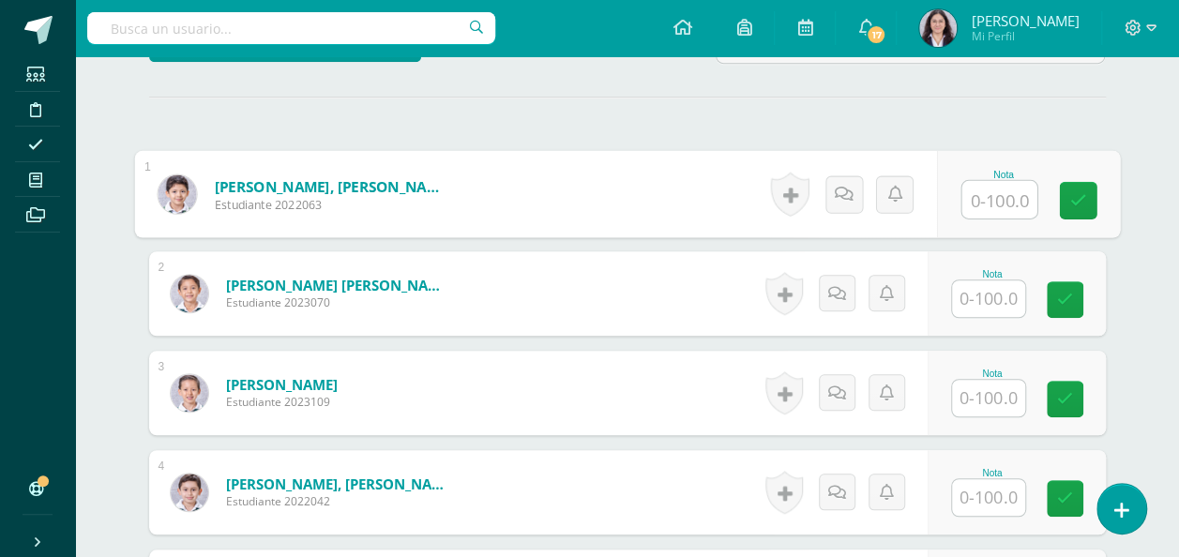
click at [985, 201] on input "text" at bounding box center [999, 200] width 75 height 38
type input "70"
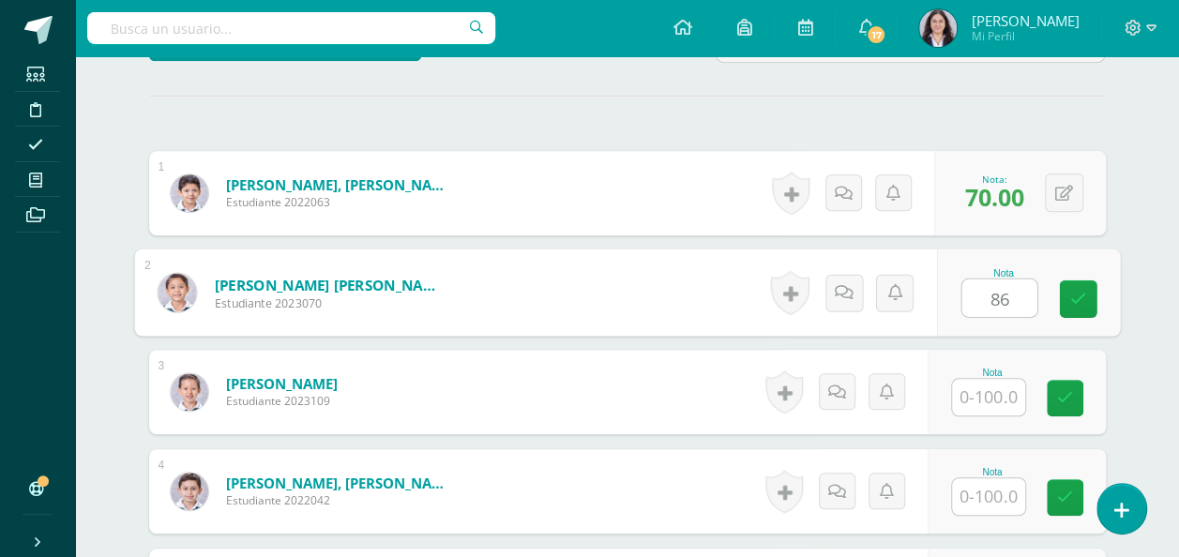
type input "86"
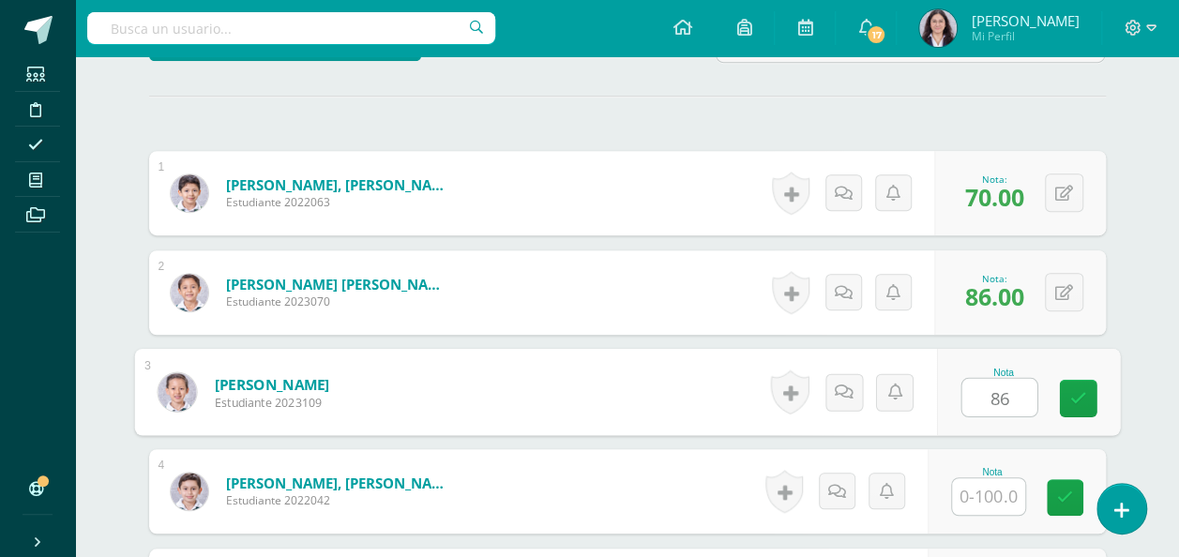
type input "86"
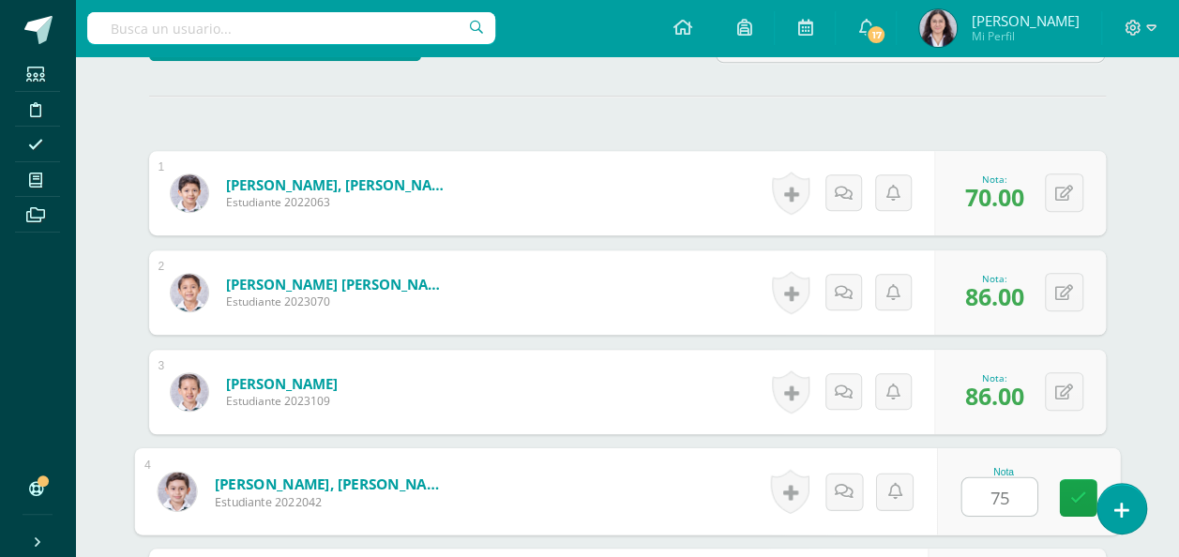
type input "75"
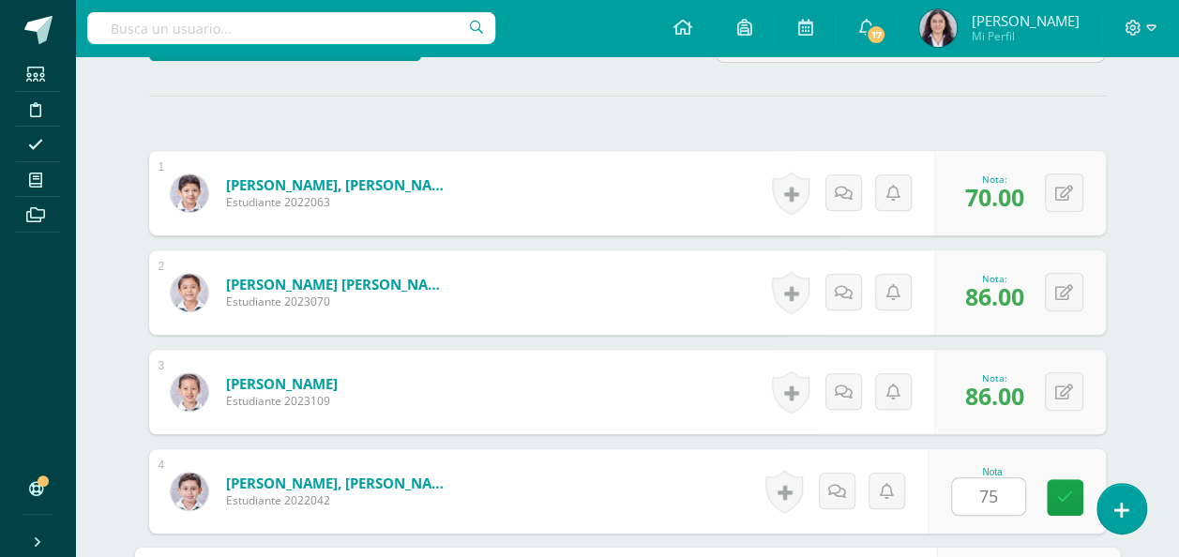
scroll to position [814, 0]
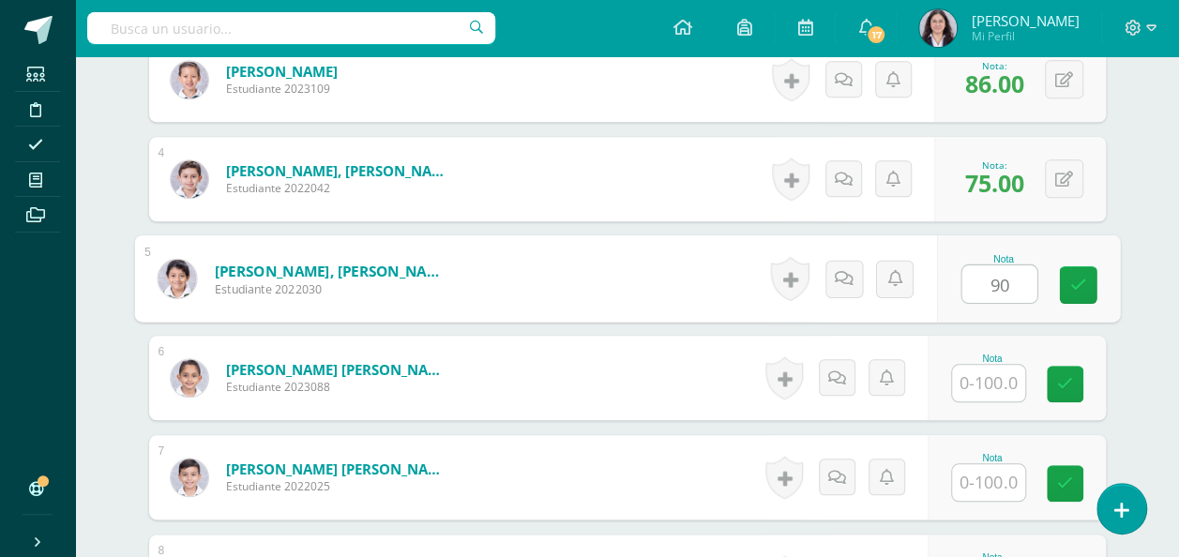
type input "90"
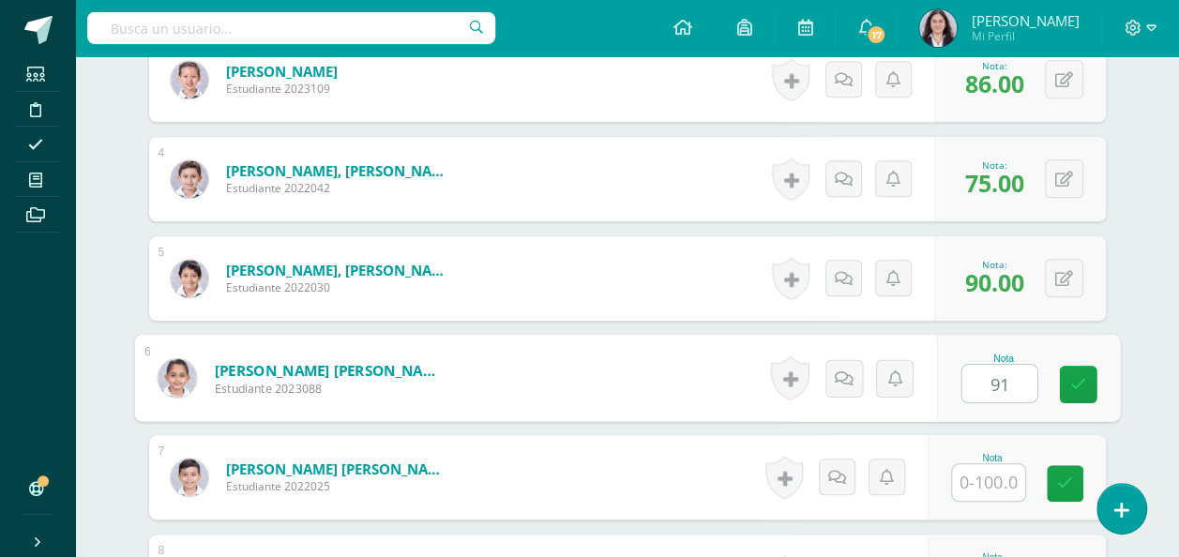
type input "91"
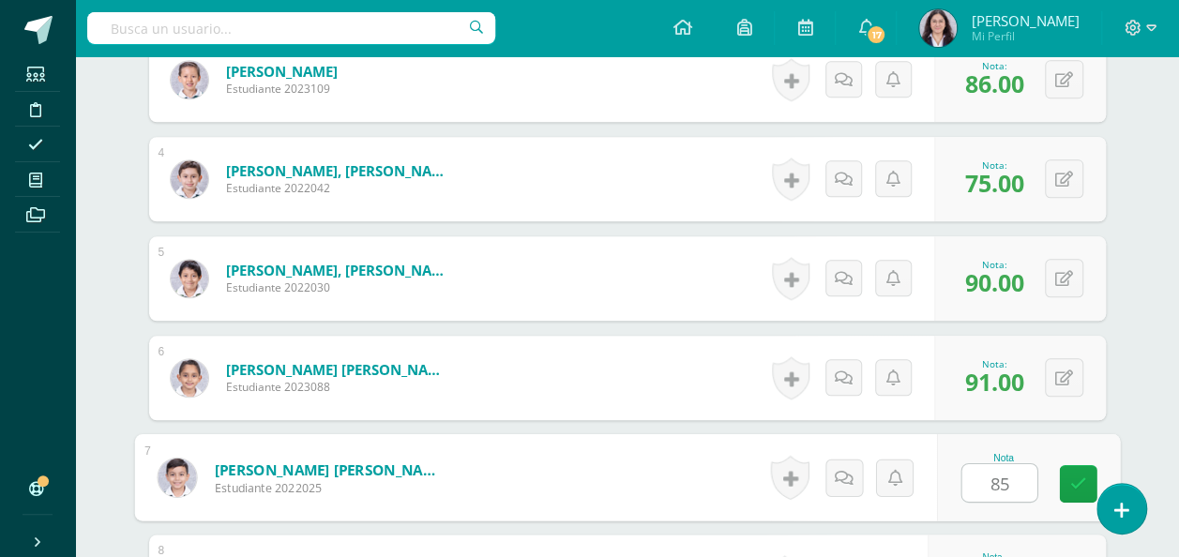
type input "85"
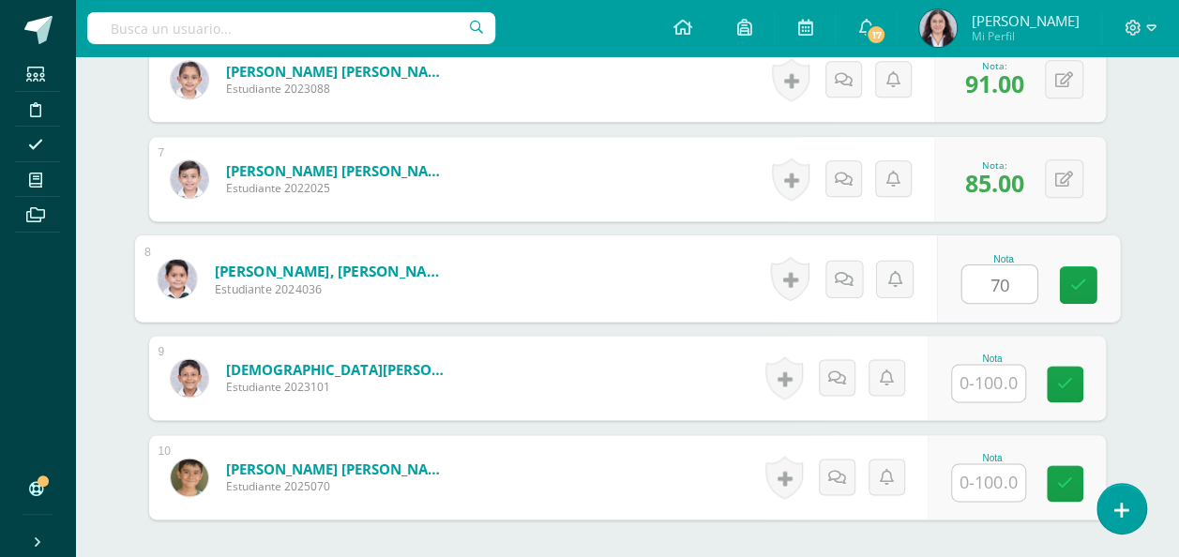
type input "70"
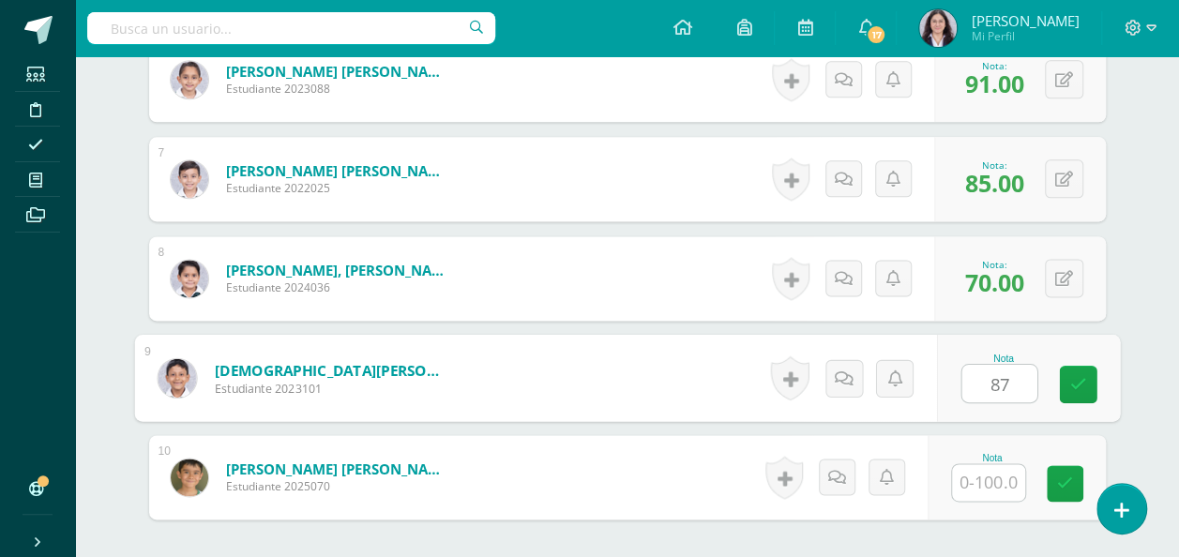
type input "87"
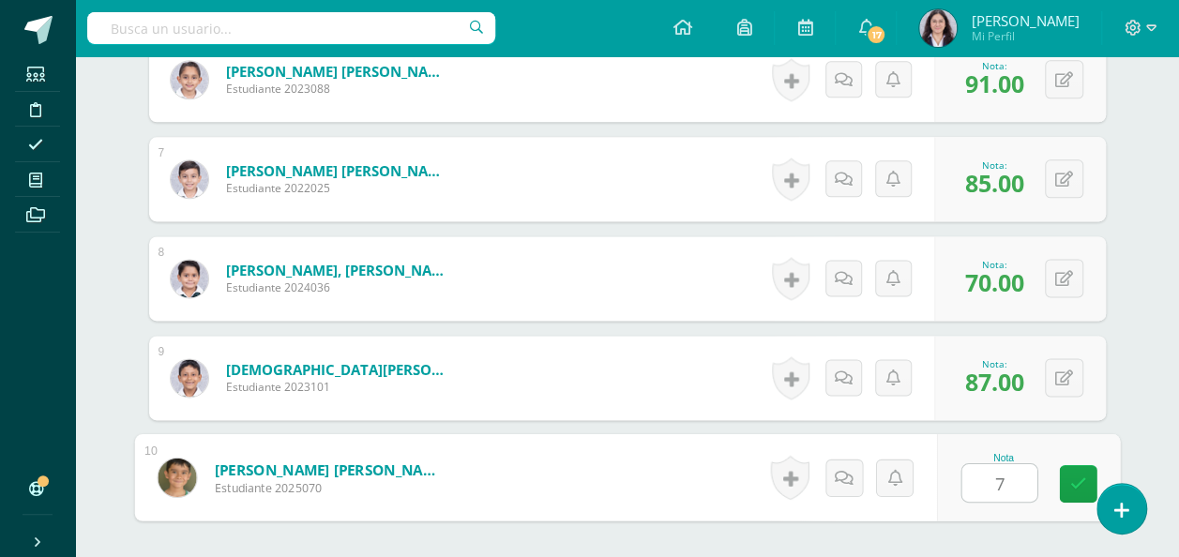
type input "71"
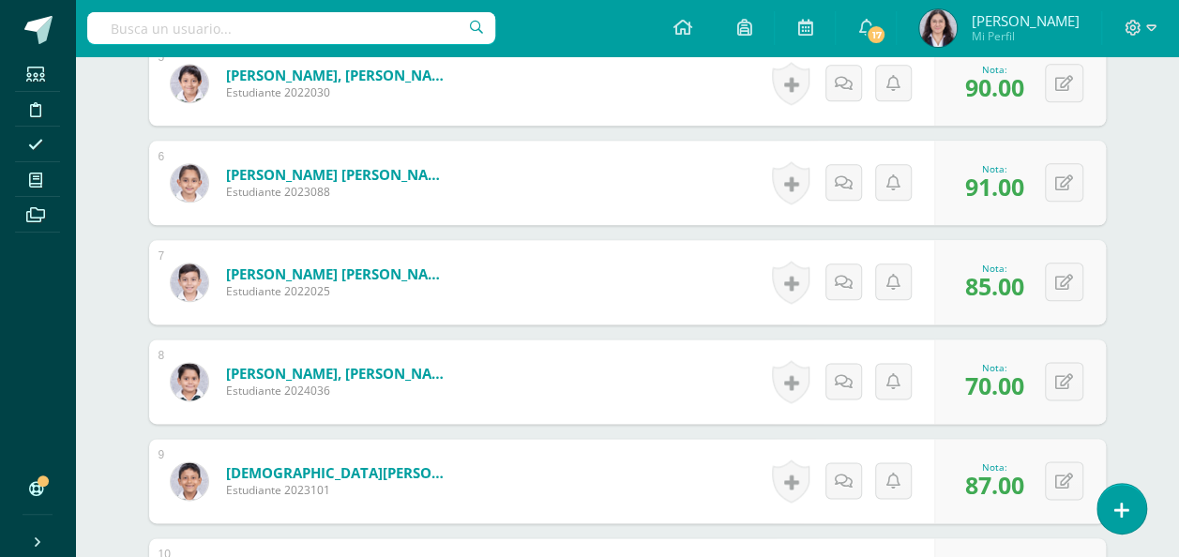
scroll to position [1010, 0]
click at [1060, 273] on button at bounding box center [1076, 281] width 39 height 39
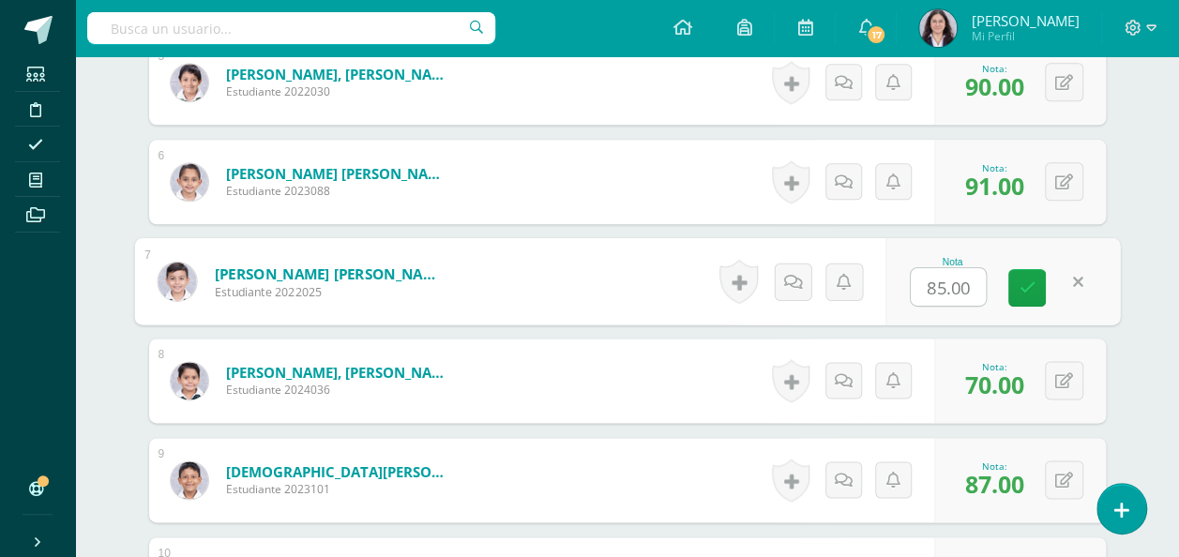
click at [942, 282] on input "85.00" at bounding box center [948, 287] width 75 height 38
type input "90.00"
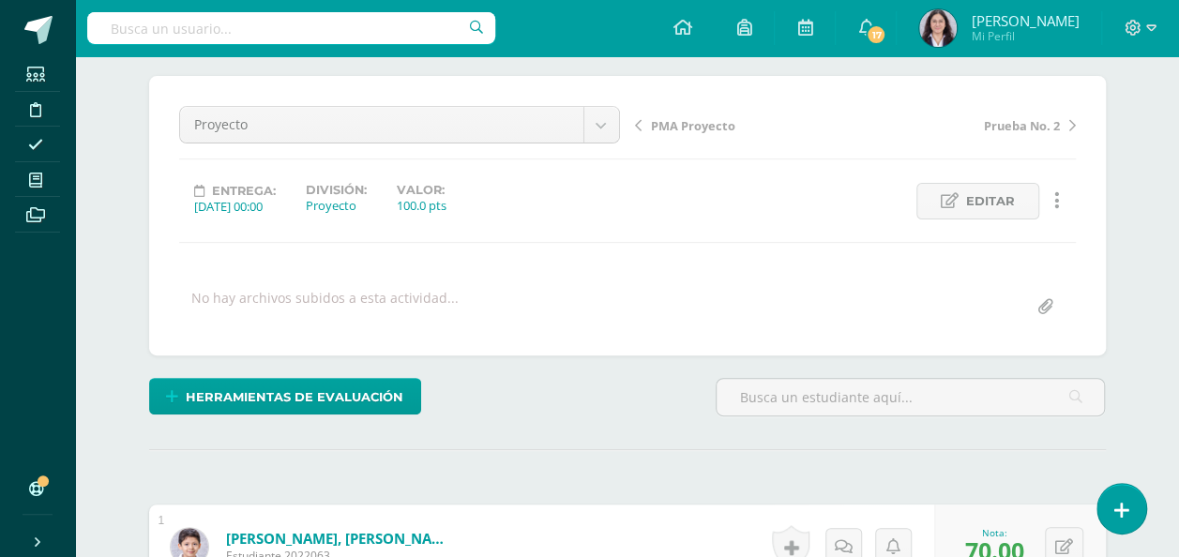
scroll to position [0, 0]
